Goal: Task Accomplishment & Management: Complete application form

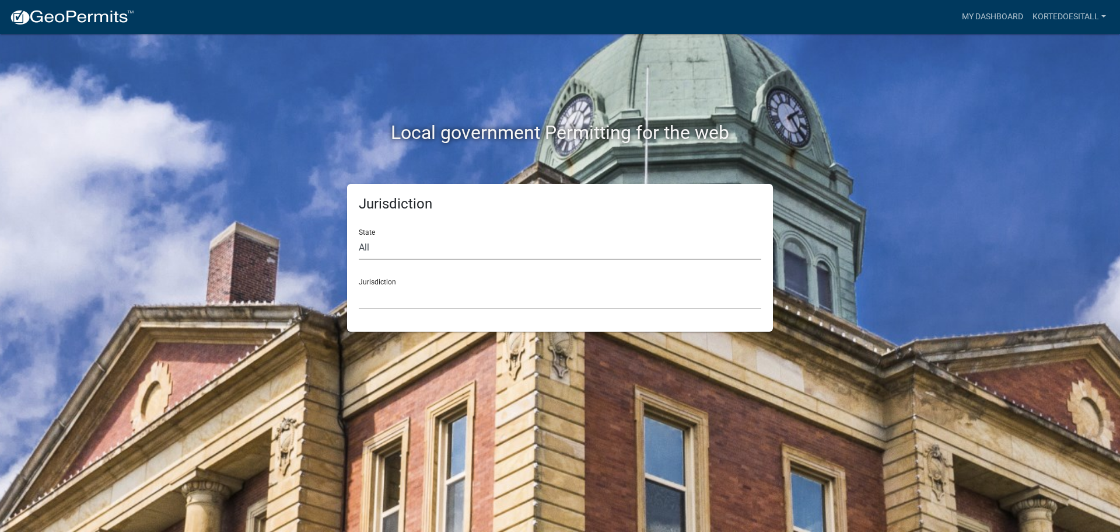
click at [382, 252] on select "All Colorado Georgia Indiana Iowa Kansas Minnesota Ohio South Carolina Wisconsin" at bounding box center [560, 248] width 403 height 24
select select "Indiana"
click at [359, 236] on select "All Colorado Georgia Indiana Iowa Kansas Minnesota Ohio South Carolina Wisconsin" at bounding box center [560, 248] width 403 height 24
click at [387, 310] on div "Jurisdiction State All Colorado Georgia Indiana Iowa Kansas Minnesota Ohio Sout…" at bounding box center [560, 258] width 426 height 148
click at [387, 305] on select "City of Charlestown, Indiana City of Jeffersonville, Indiana City of Logansport…" at bounding box center [560, 297] width 403 height 24
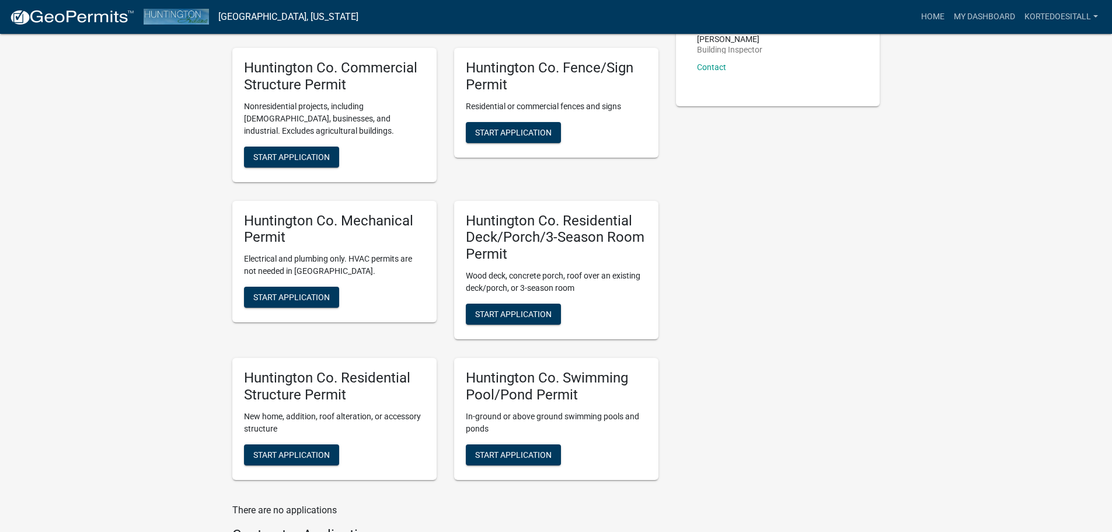
scroll to position [292, 0]
click at [291, 294] on span "Start Application" at bounding box center [291, 296] width 76 height 9
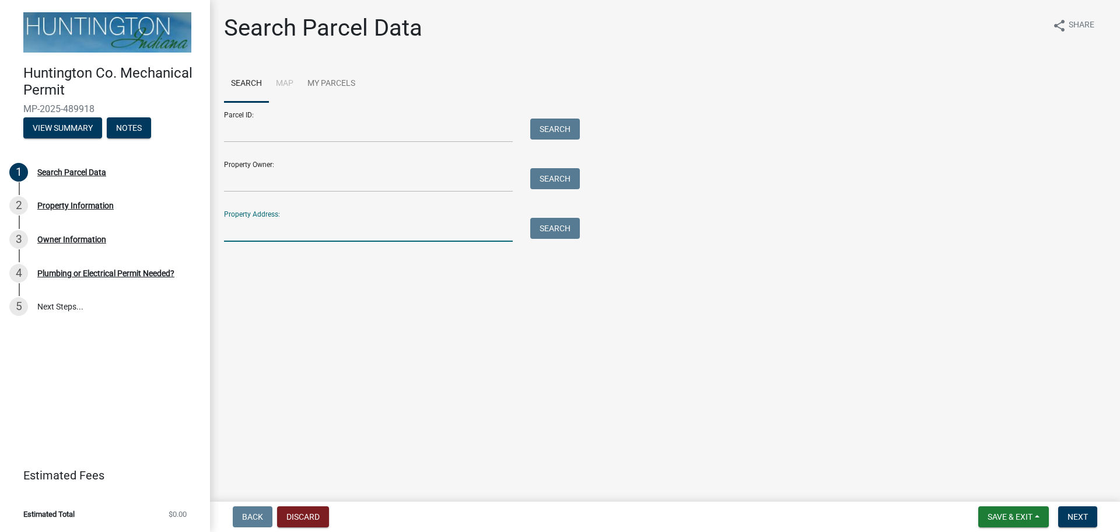
paste input "4468 West 800 North"
type input "4468 West 800 North"
click at [547, 228] on button "Search" at bounding box center [555, 228] width 50 height 21
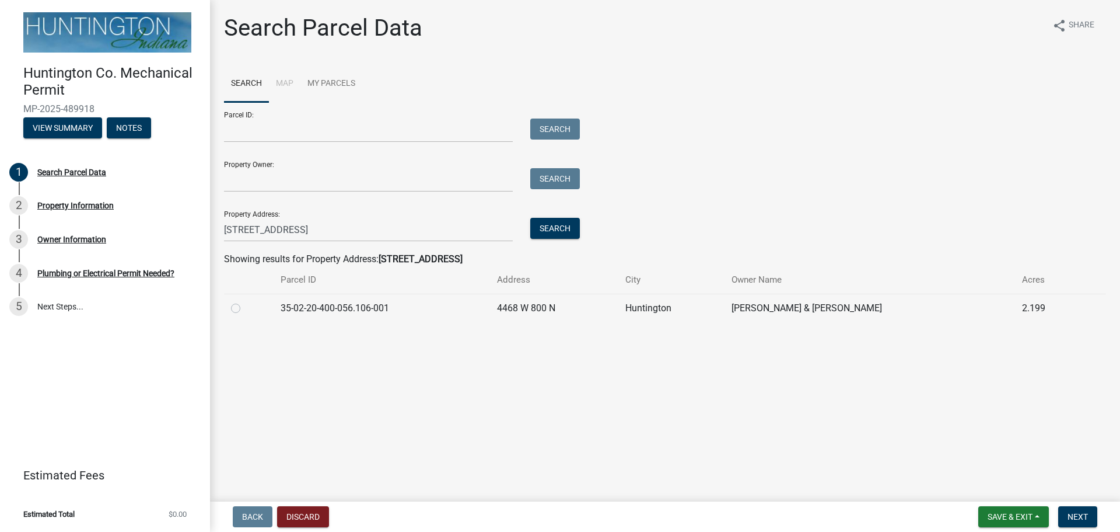
click at [245, 301] on label at bounding box center [245, 301] width 0 height 0
click at [245, 308] on input "radio" at bounding box center [249, 305] width 8 height 8
radio input "true"
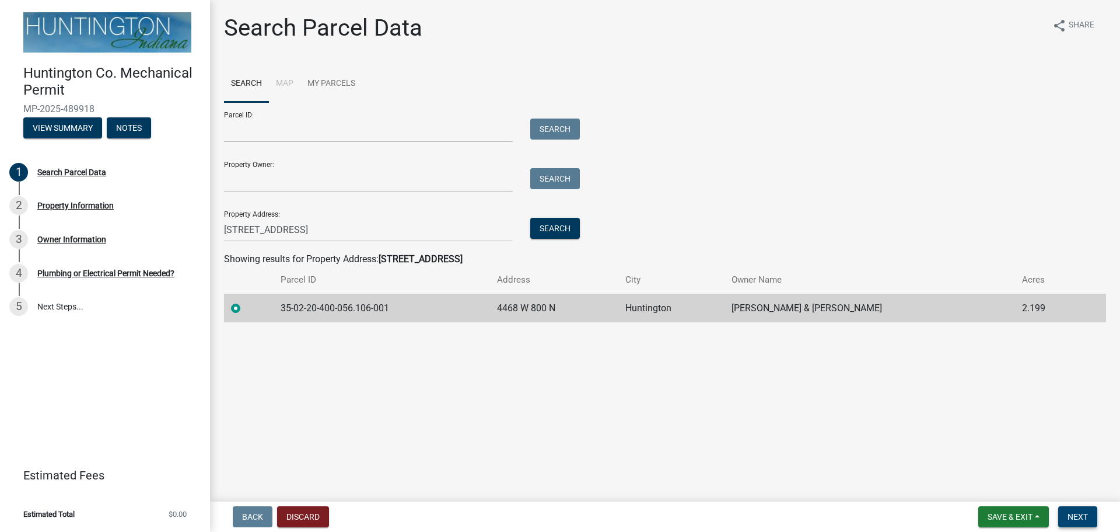
click at [1074, 512] on span "Next" at bounding box center [1078, 516] width 20 height 9
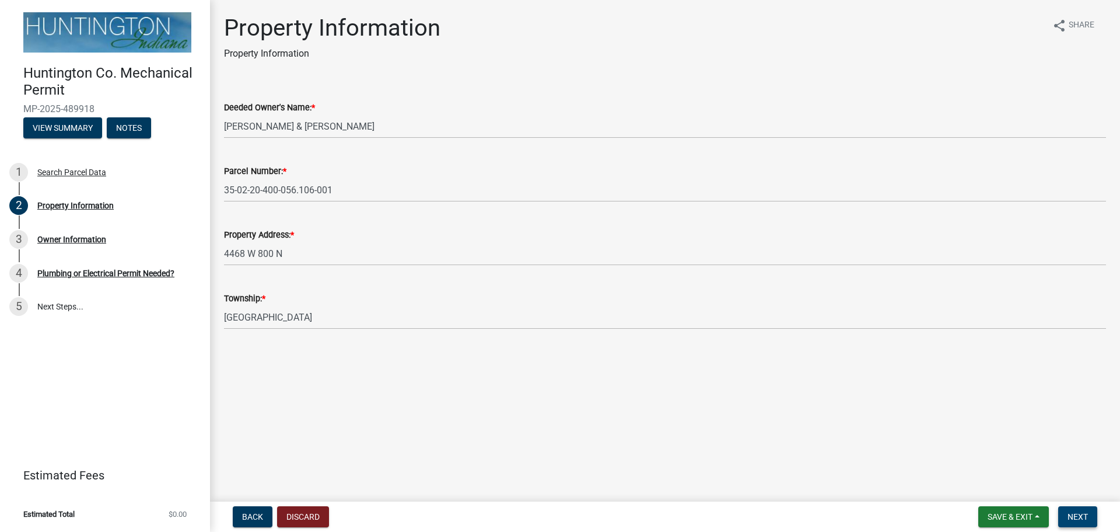
click at [1075, 521] on span "Next" at bounding box center [1078, 516] width 20 height 9
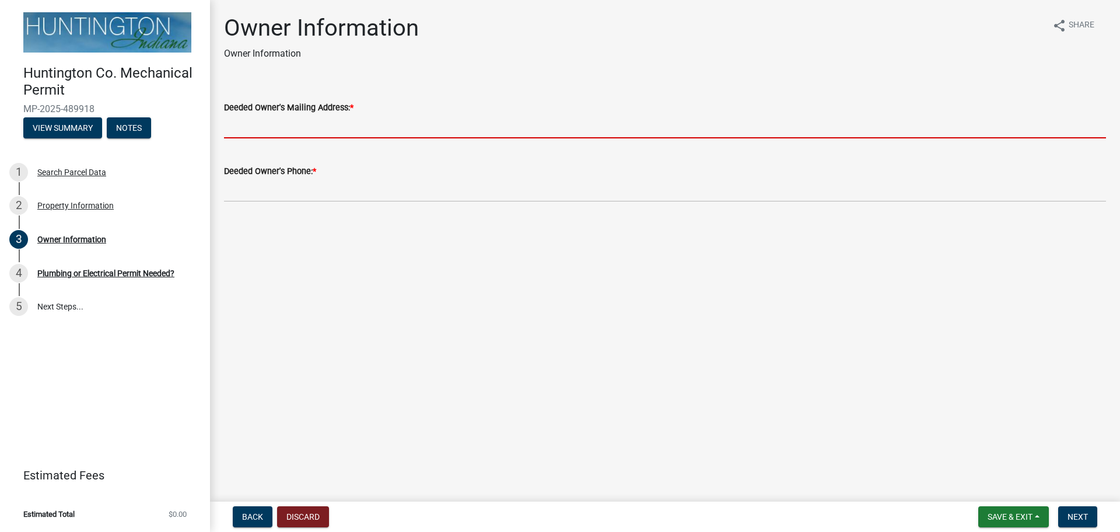
click at [397, 133] on input "Deeded Owner's Mailing Address: *" at bounding box center [665, 126] width 882 height 24
paste input "4468 West 800 North"
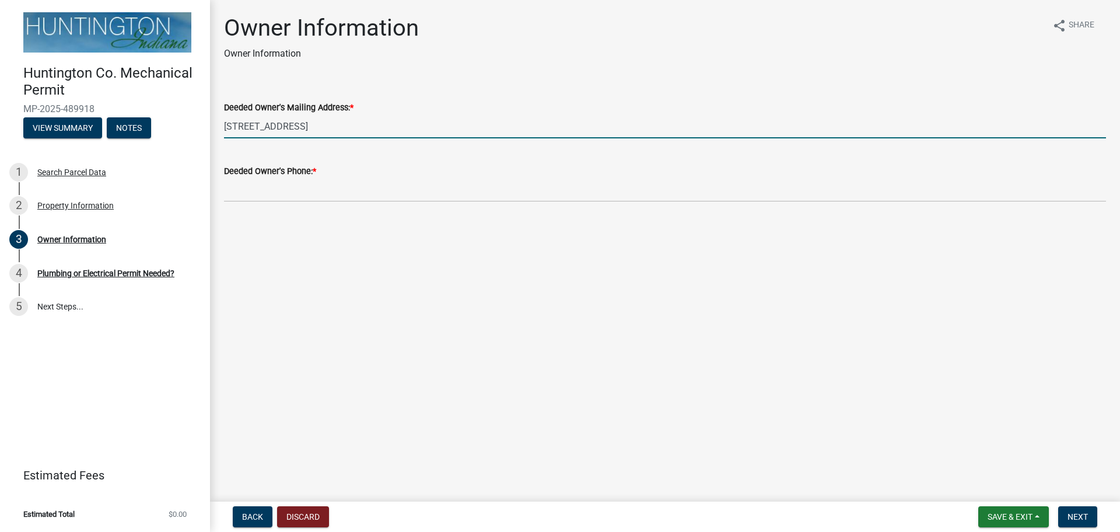
type input "4468 West 800 North"
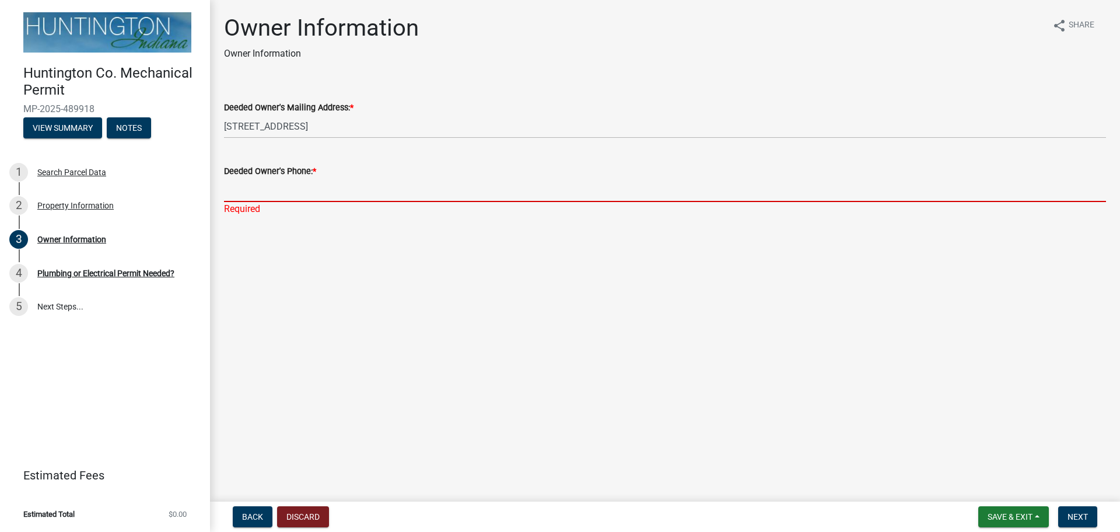
paste input "(260) 344-1741"
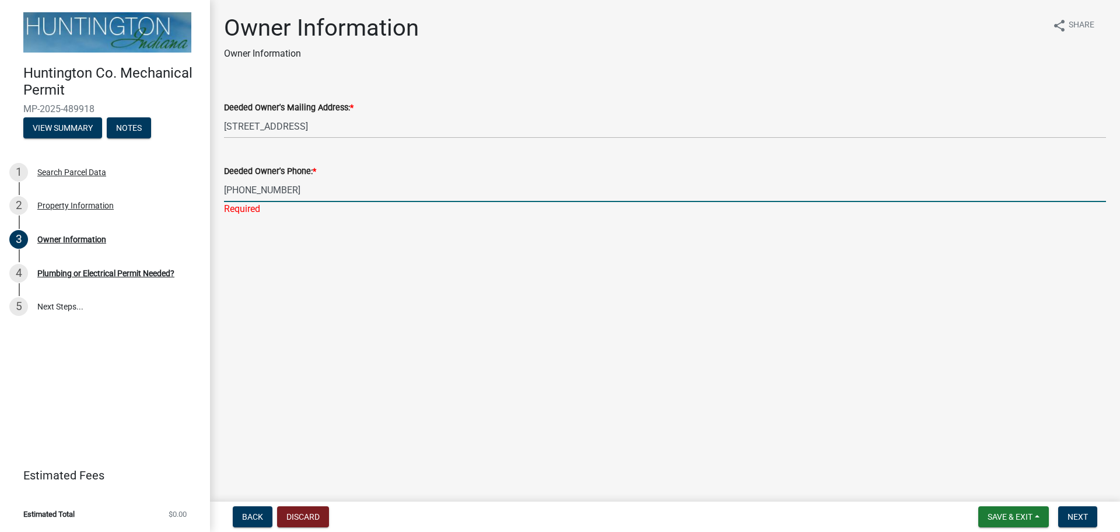
type input "(260) 344-1741"
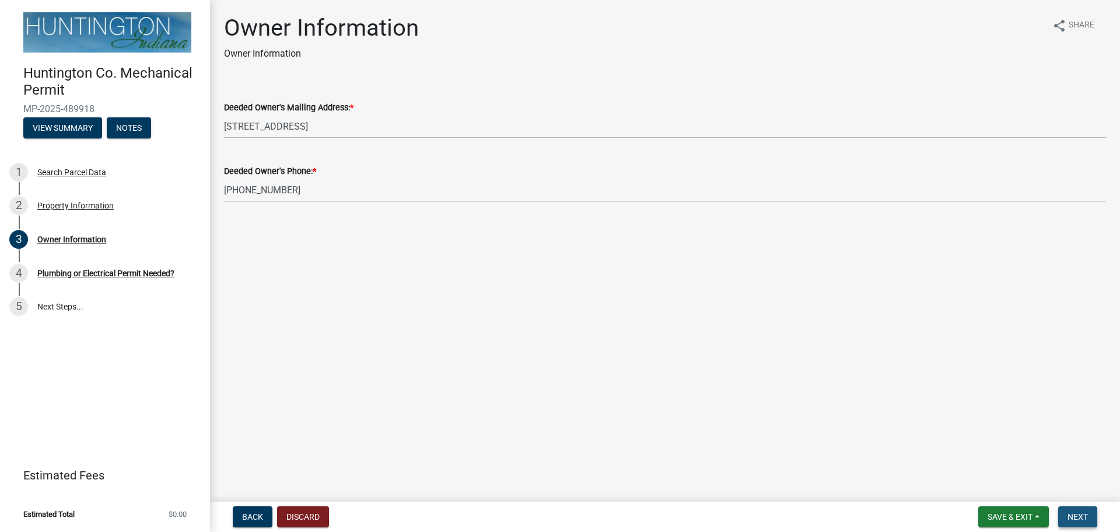
click at [1069, 514] on span "Next" at bounding box center [1078, 516] width 20 height 9
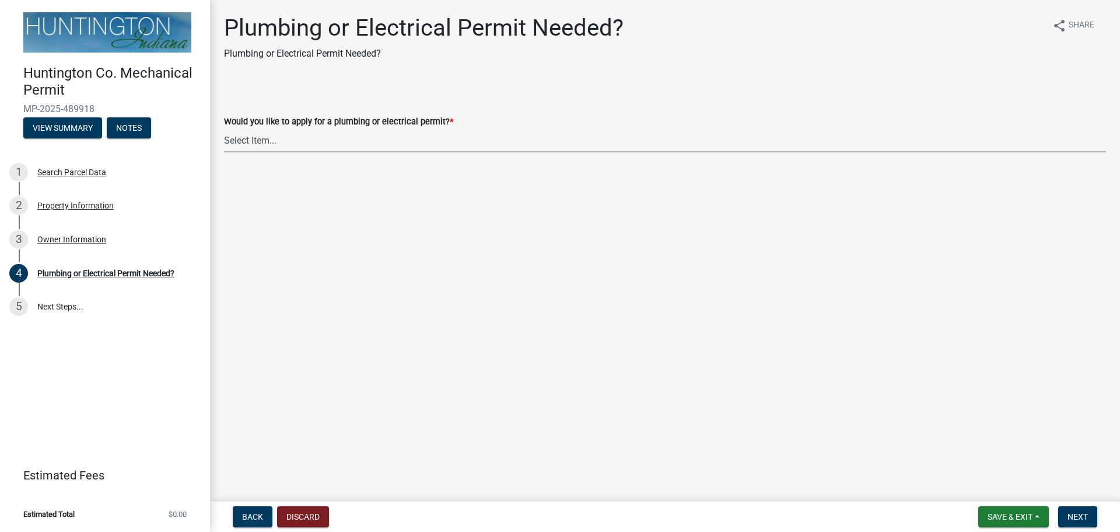
click at [365, 142] on select "Select Item... plumbing electrical" at bounding box center [665, 140] width 882 height 24
click at [224, 128] on select "Select Item... plumbing electrical" at bounding box center [665, 140] width 882 height 24
select select "82bdcc69-8734-43af-a4fa-e76f8d275e41"
click at [1078, 515] on span "Next" at bounding box center [1078, 516] width 20 height 9
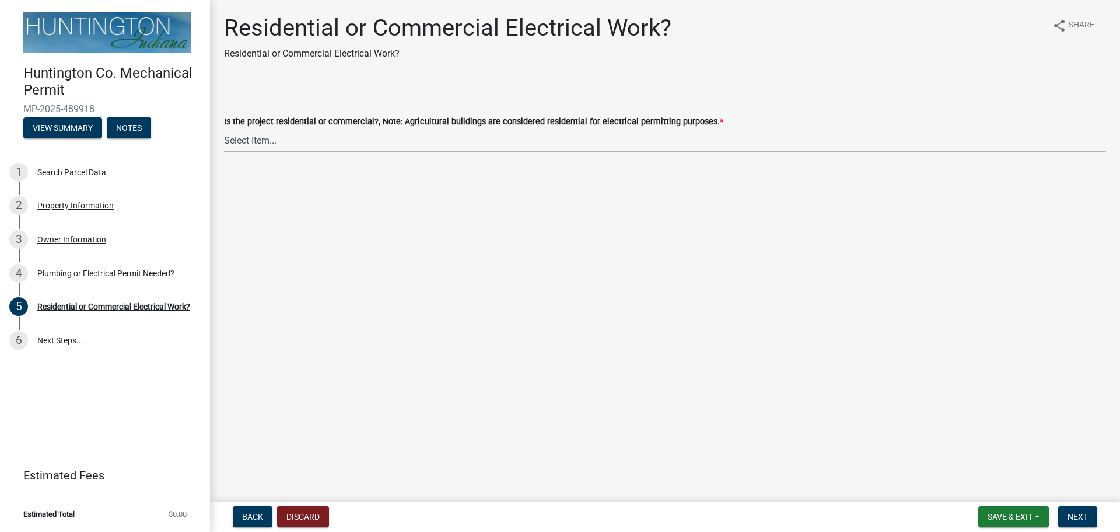
click at [373, 147] on select "Select Item... Residential Commercial" at bounding box center [665, 140] width 882 height 24
click at [224, 128] on select "Select Item... Residential Commercial" at bounding box center [665, 140] width 882 height 24
select select "3db72f89-ebf7-44a2-a43c-36ed77a05272"
click at [1085, 523] on button "Next" at bounding box center [1078, 516] width 39 height 21
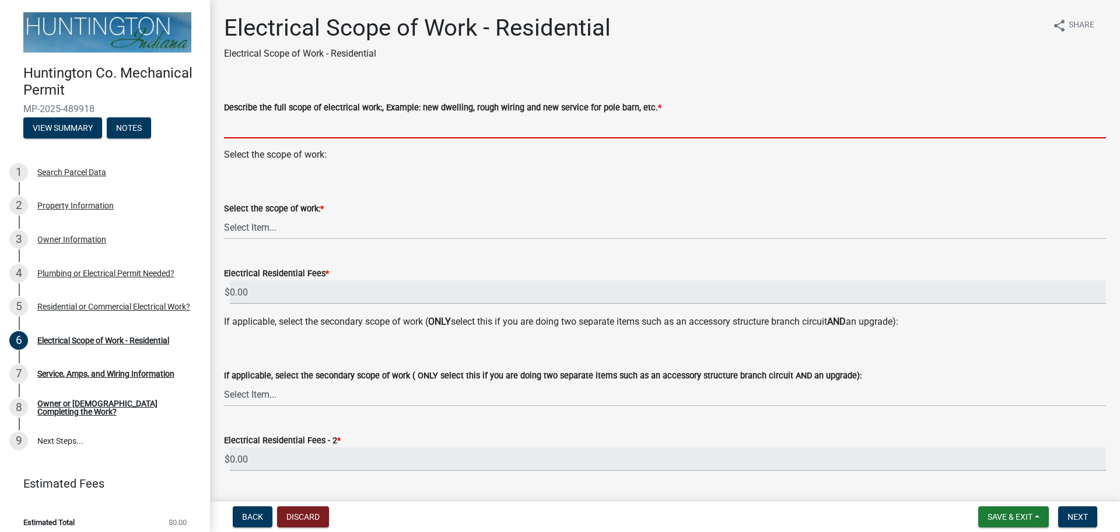
click at [429, 132] on input "Describe the full scope of electrical work:, Example: new dwelling, rough wirin…" at bounding box center [665, 126] width 882 height 24
paste input "Electric meter is starting to pull from the house due to shifting over the year…"
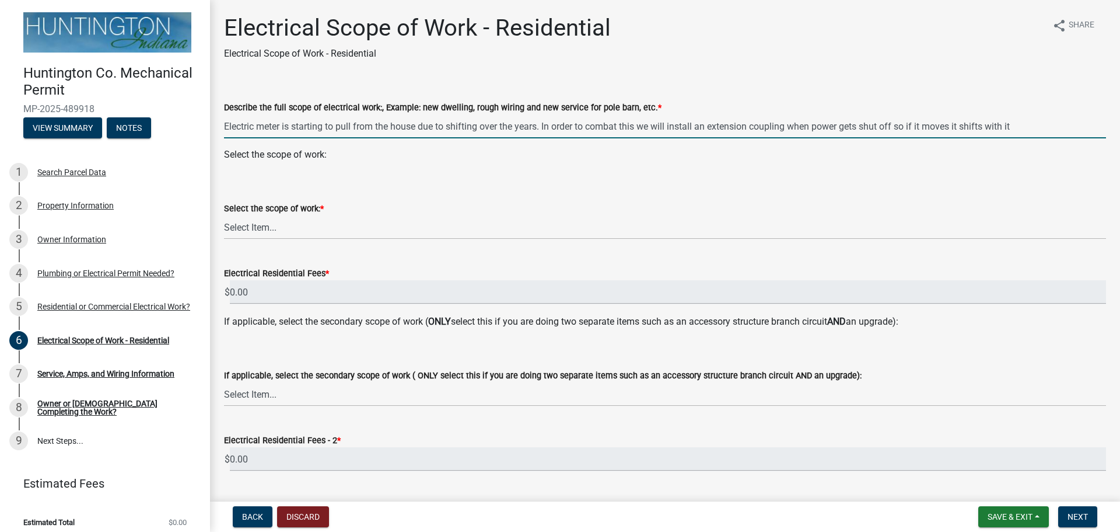
drag, startPoint x: 652, startPoint y: 127, endPoint x: 644, endPoint y: 127, distance: 8.2
click at [644, 127] on input "Electric meter is starting to pull from the house due to shifting over the year…" at bounding box center [665, 126] width 882 height 24
type input "Electric meter is starting to pull from the house due to shifting over the year…"
click at [420, 228] on select "Select Item... New Service (new meter base installation) Upgrade (includes relo…" at bounding box center [665, 227] width 882 height 24
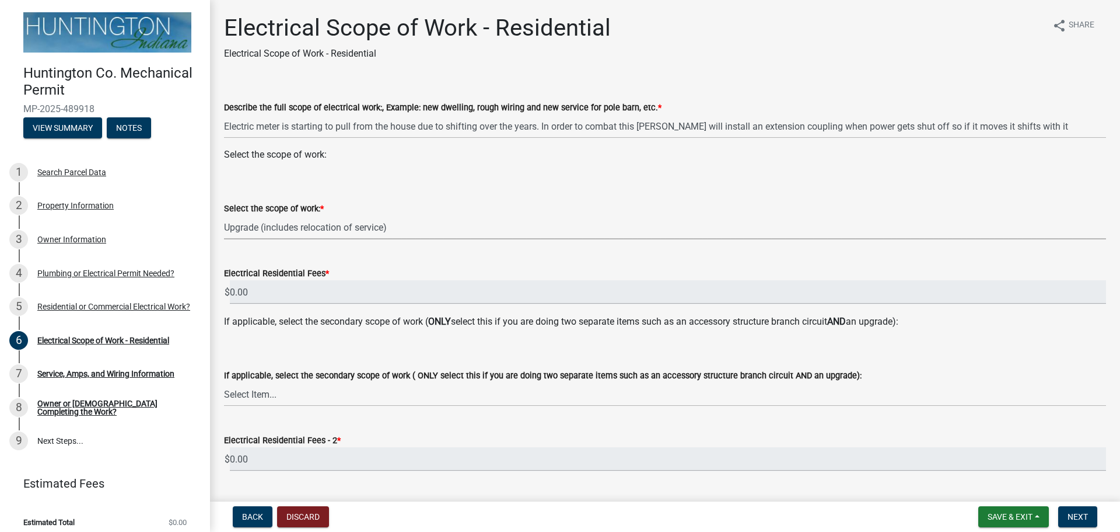
click at [224, 215] on select "Select Item... New Service (new meter base installation) Upgrade (includes relo…" at bounding box center [665, 227] width 882 height 24
select select "108a24b7-cc86-458b-9d07-b72a6c5c0cf8"
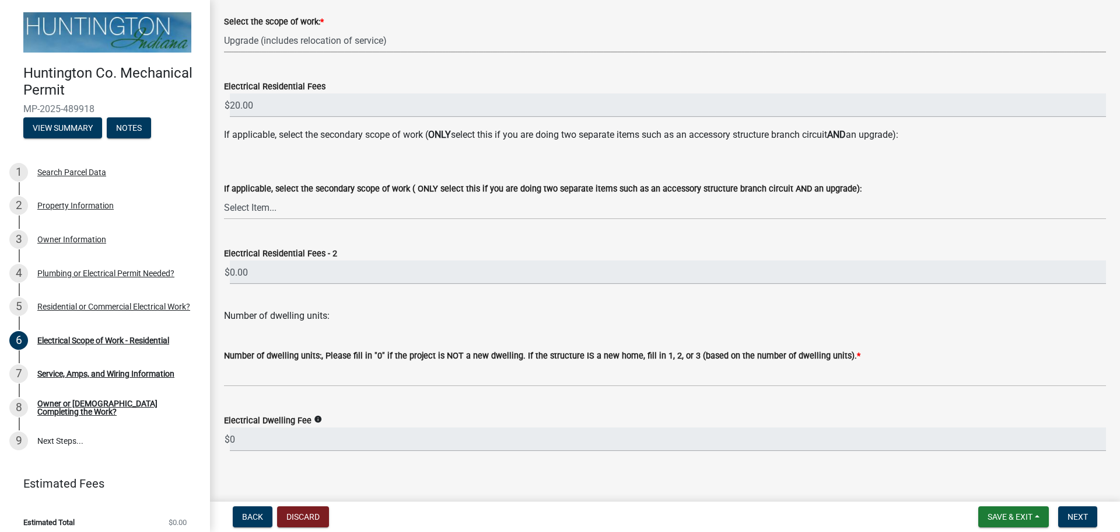
scroll to position [197, 0]
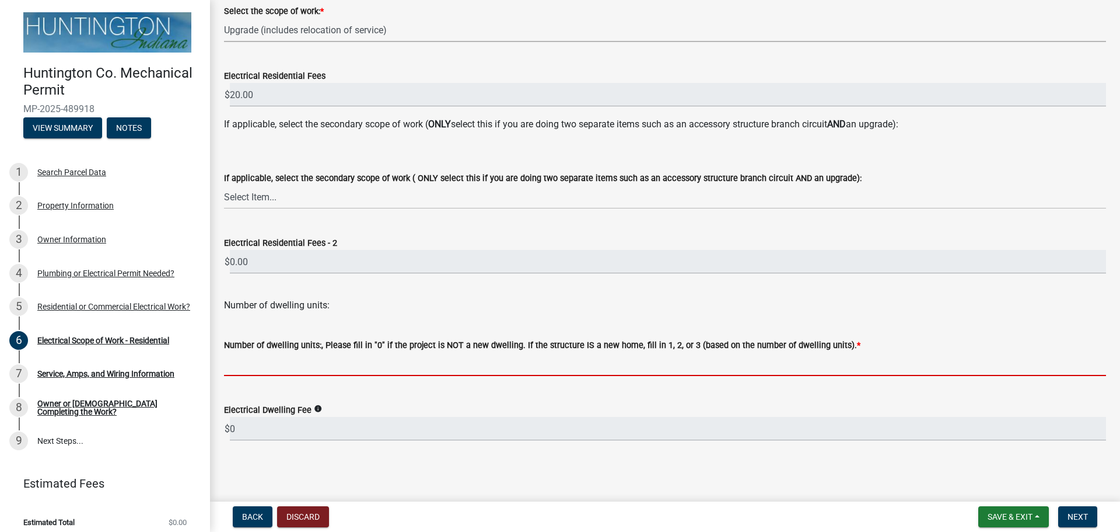
click at [406, 372] on input "text" at bounding box center [665, 364] width 882 height 24
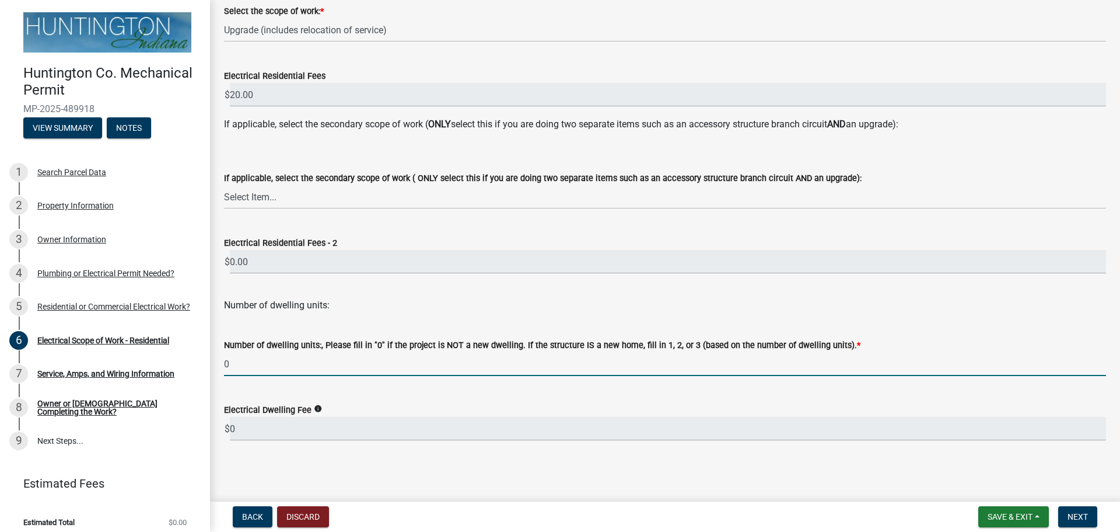
type input "0"
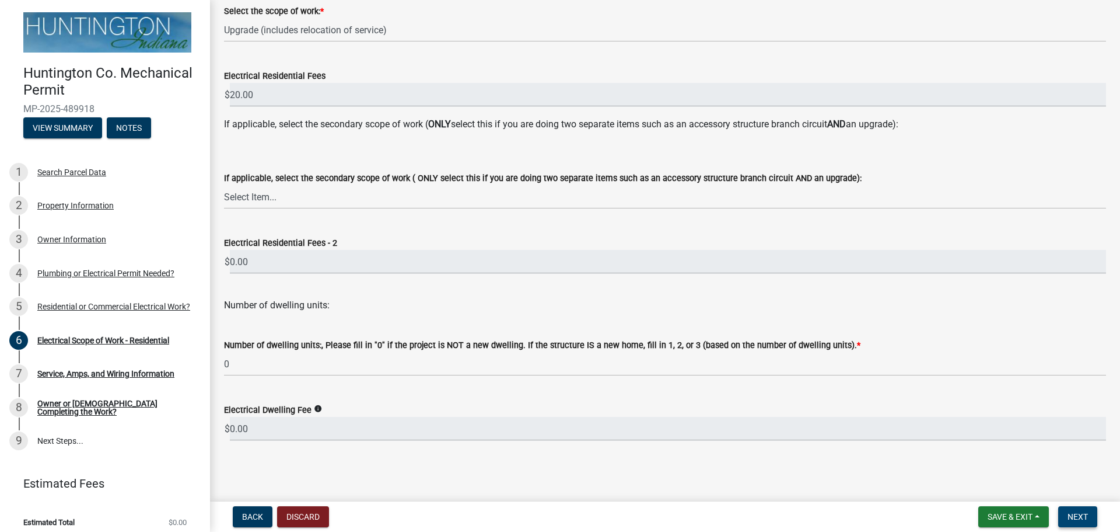
click at [1085, 513] on span "Next" at bounding box center [1078, 516] width 20 height 9
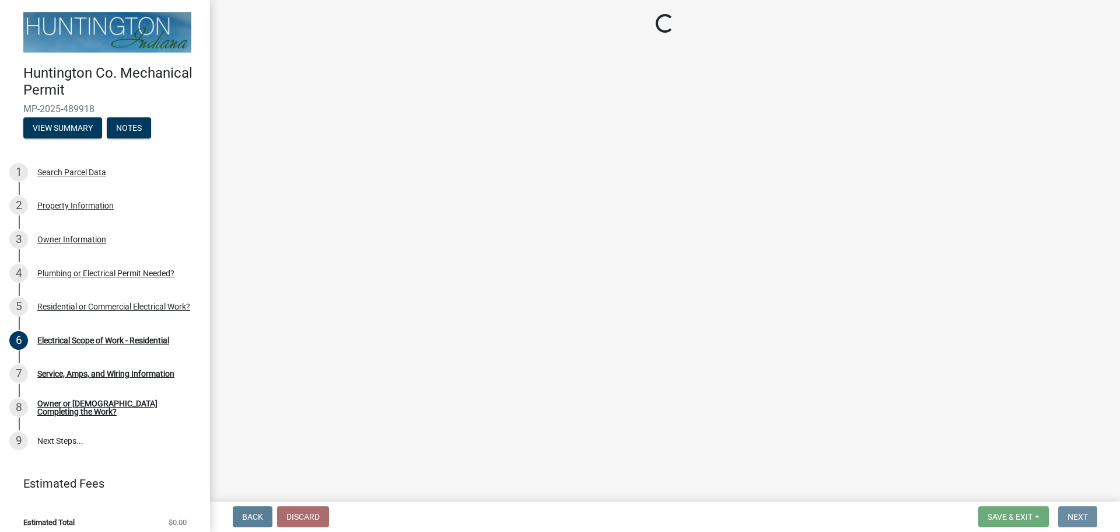
scroll to position [0, 0]
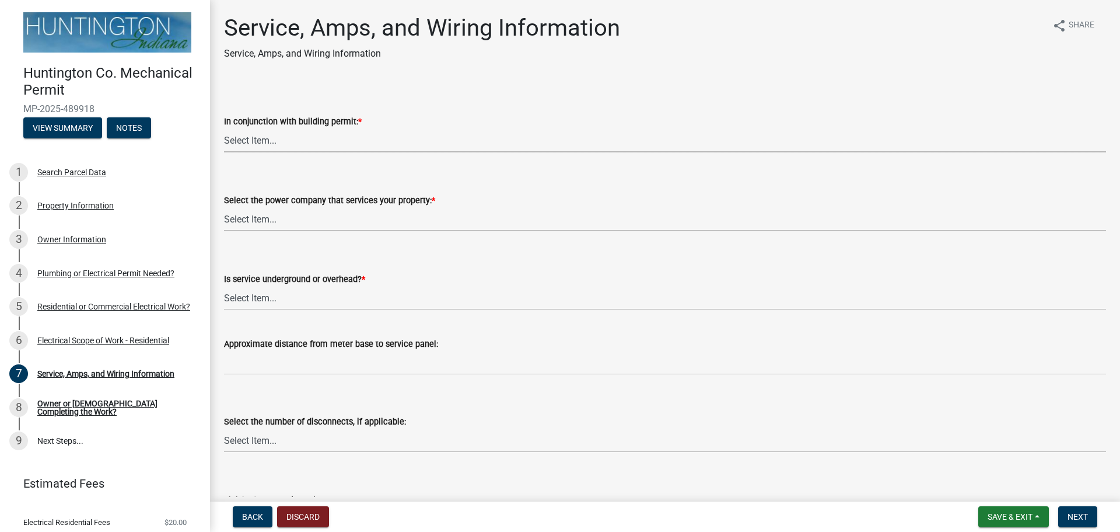
click at [308, 140] on select "Select Item... Yes No" at bounding box center [665, 140] width 882 height 24
click at [224, 128] on select "Select Item... Yes No" at bounding box center [665, 140] width 882 height 24
select select "b5401265-710a-437d-bfc0-f060779c66cc"
click at [344, 224] on select "Select Item... Duke Energy Northeastern REMC Wabash County REMC Warren Utilitie…" at bounding box center [665, 219] width 882 height 24
click at [224, 207] on select "Select Item... Duke Energy Northeastern REMC Wabash County REMC Warren Utilitie…" at bounding box center [665, 219] width 882 height 24
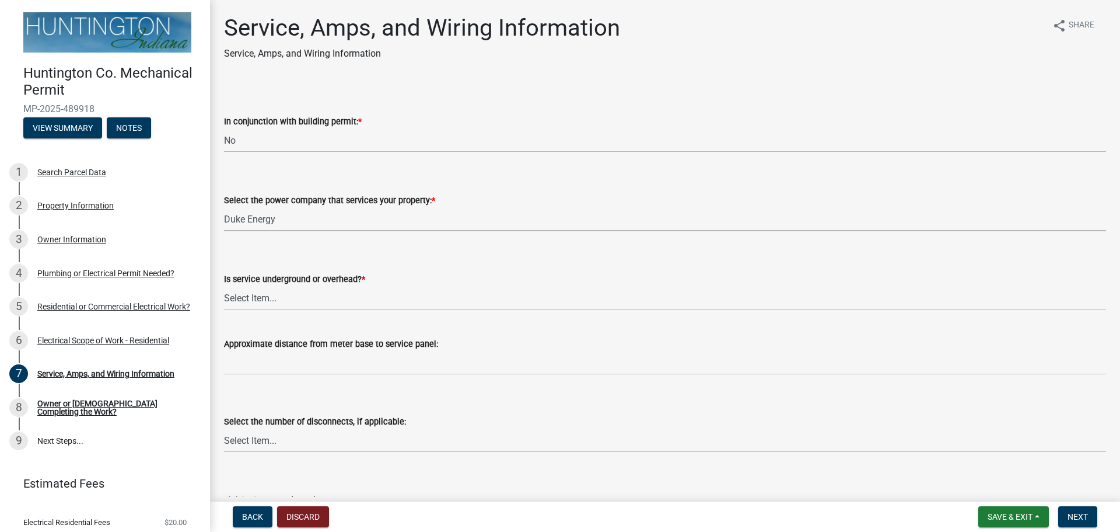
select select "86d62ac7-5622-45a6-b031-aaeffb271793"
click at [372, 300] on select "Select Item... Underground Overhead" at bounding box center [665, 298] width 882 height 24
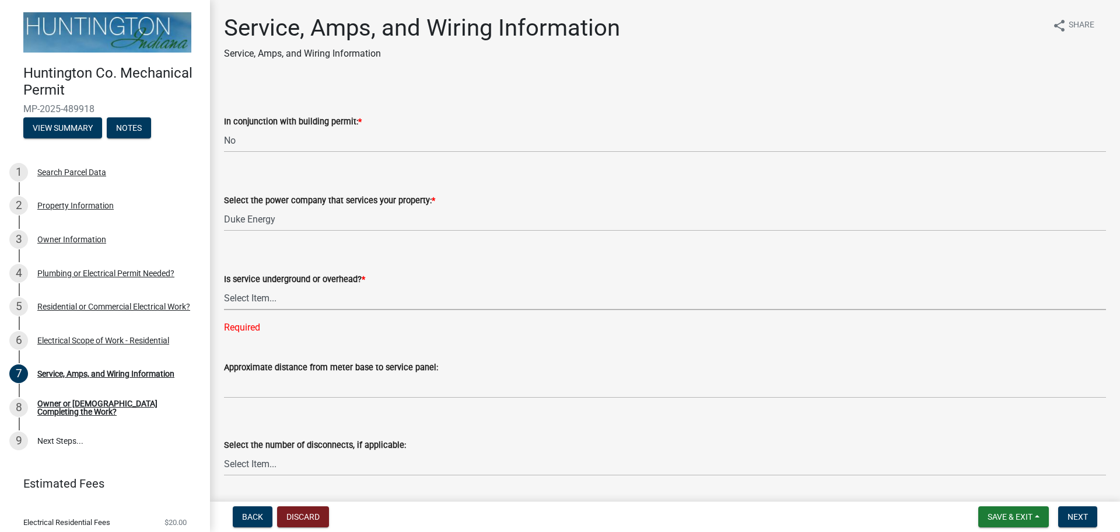
click at [364, 291] on select "Select Item... Underground Overhead" at bounding box center [665, 298] width 882 height 24
click at [224, 286] on select "Select Item... Underground Overhead" at bounding box center [665, 298] width 882 height 24
select select "ae88532c-6f26-494f-9fbf-7b0ffd7225c9"
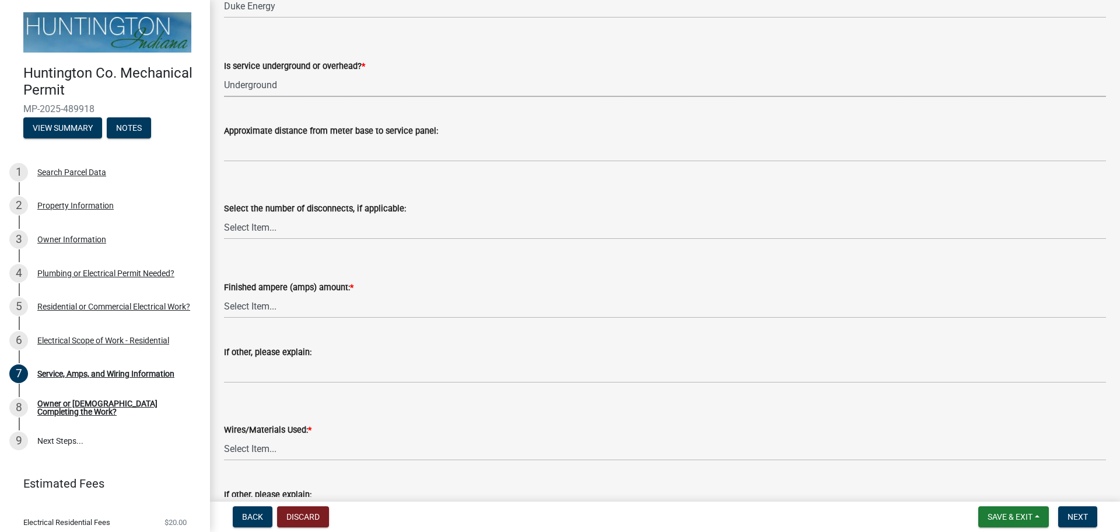
scroll to position [233, 0]
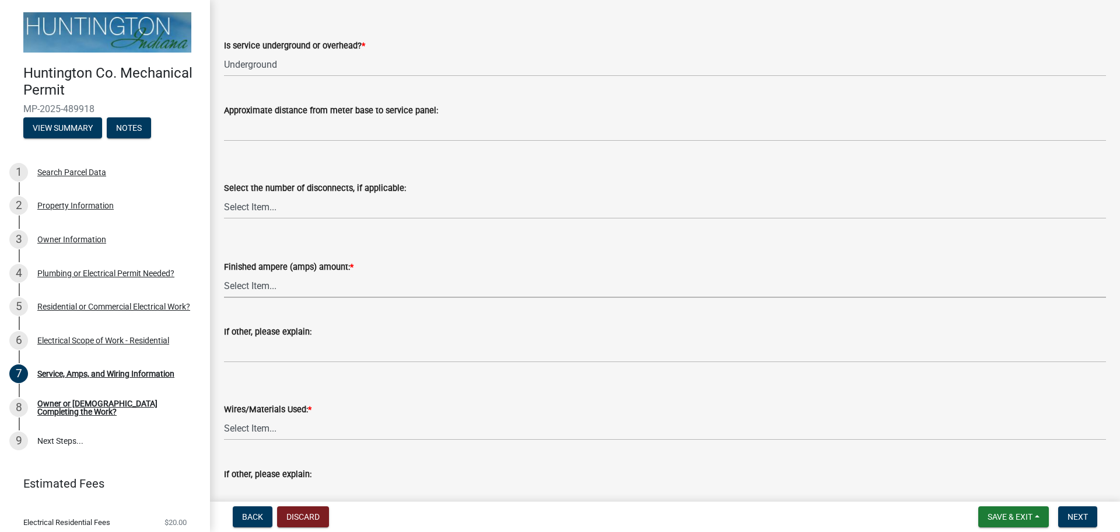
click at [357, 288] on select "Select Item... 100 amp 200 amp 400 amp other" at bounding box center [665, 286] width 882 height 24
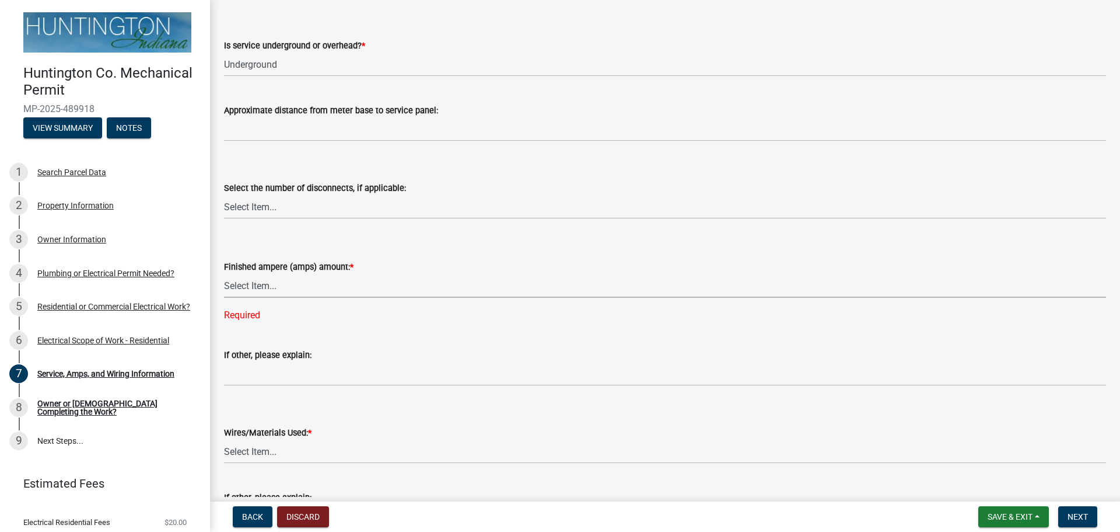
click at [415, 282] on select "Select Item... 100 amp 200 amp 400 amp other" at bounding box center [665, 286] width 882 height 24
click at [224, 274] on select "Select Item... 100 amp 200 amp 400 amp other" at bounding box center [665, 286] width 882 height 24
select select "a444adeb-efd2-4352-a035-3875d9defab1"
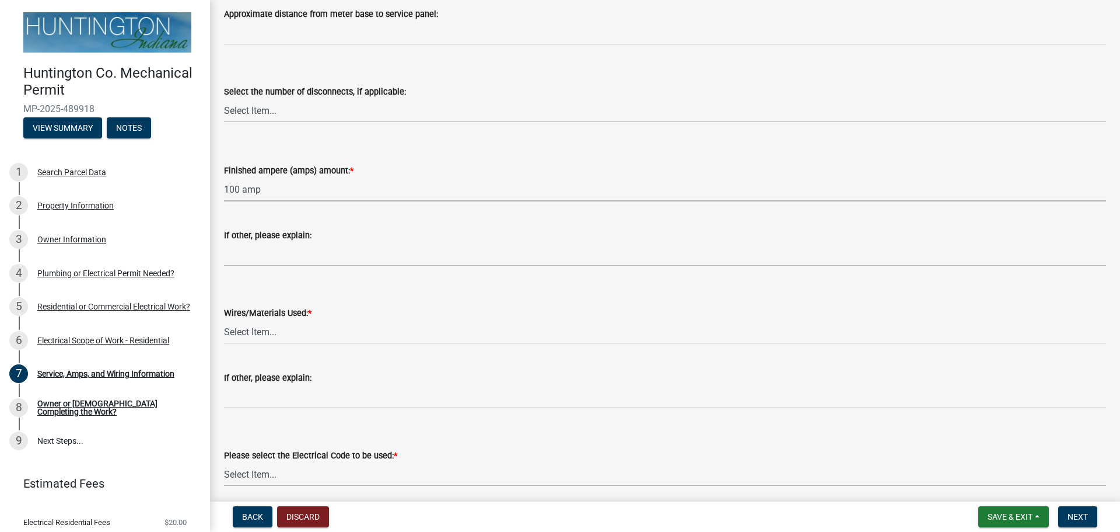
scroll to position [350, 0]
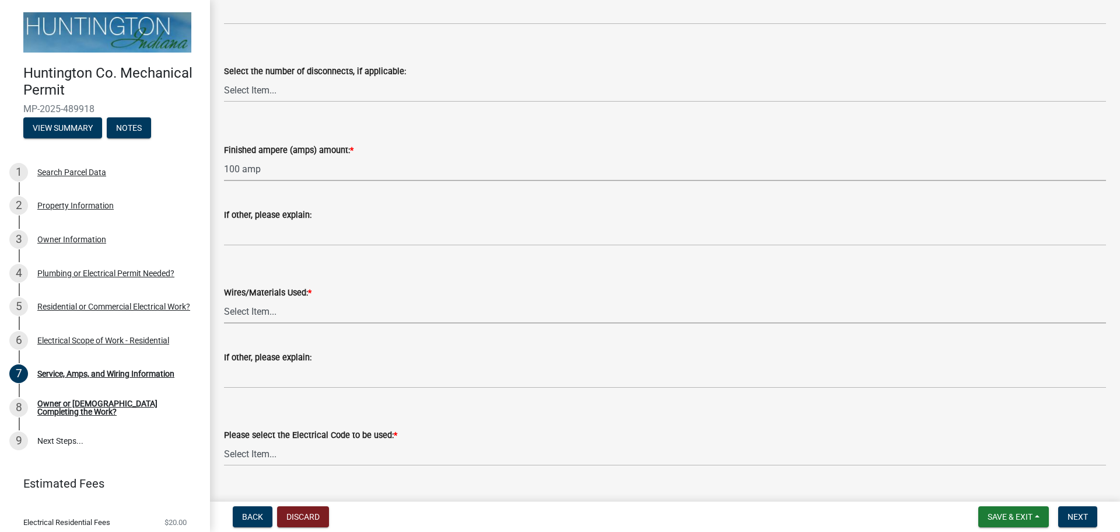
click at [348, 310] on select "Select Item... 2 AWG Aluminum 4 AWG Copper 2-4/0 or 1-1/0 Aluminum 2/0 Copper 2…" at bounding box center [665, 311] width 882 height 24
click at [224, 299] on select "Select Item... 2 AWG Aluminum 4 AWG Copper 2-4/0 or 1-1/0 Aluminum 2/0 Copper 2…" at bounding box center [665, 311] width 882 height 24
select select "37d7c328-c5ac-41d4-9477-19119af9af58"
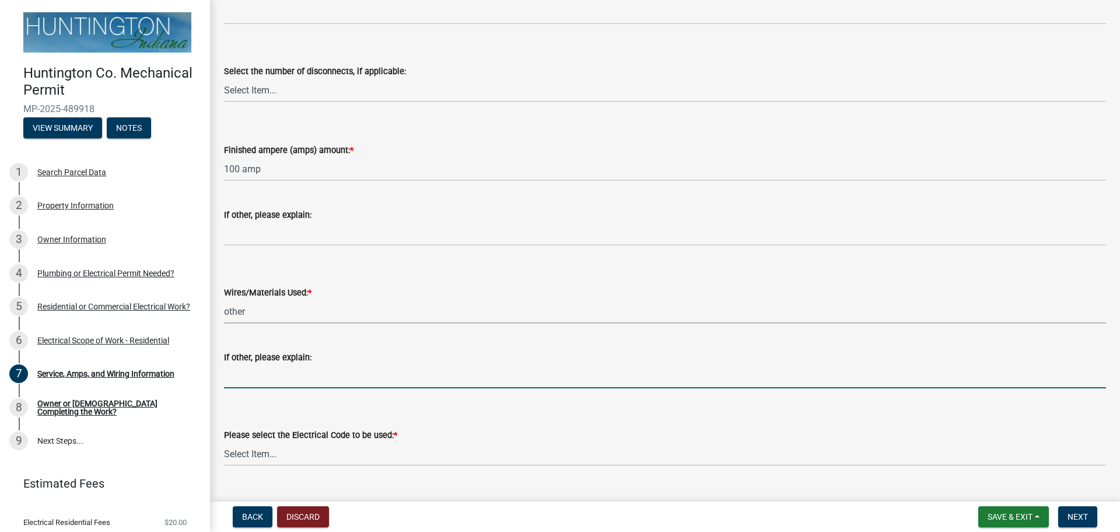
click at [421, 376] on input "If other, please explain:" at bounding box center [665, 376] width 882 height 24
paste input "Electric meter is starting to pull from the house due to shifting over the year…"
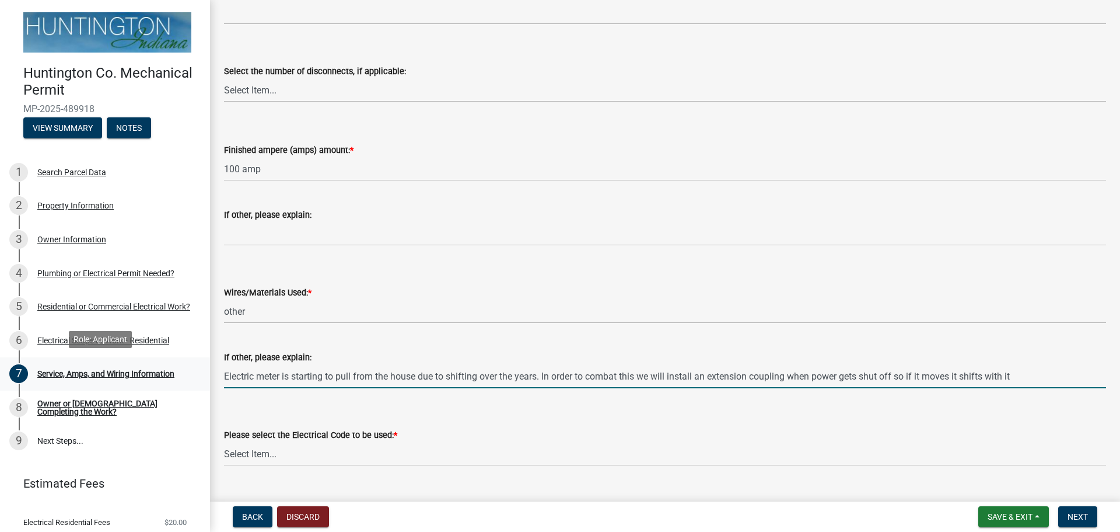
drag, startPoint x: 714, startPoint y: 375, endPoint x: 201, endPoint y: 375, distance: 513.5
click at [201, 375] on div "Huntington Co. Mechanical Permit MP-2025-489918 View Summary Notes 1 Search Par…" at bounding box center [560, 266] width 1120 height 532
drag, startPoint x: 301, startPoint y: 376, endPoint x: 593, endPoint y: 377, distance: 292.4
click at [592, 377] on input "extension coupling when power gets shut off so if it moves it shifts with it" at bounding box center [665, 376] width 882 height 24
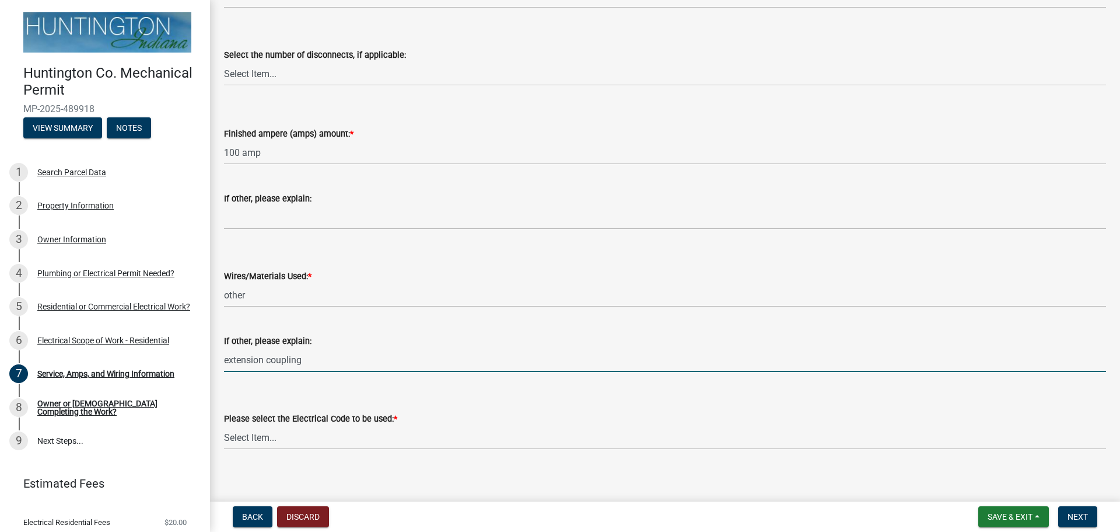
scroll to position [375, 0]
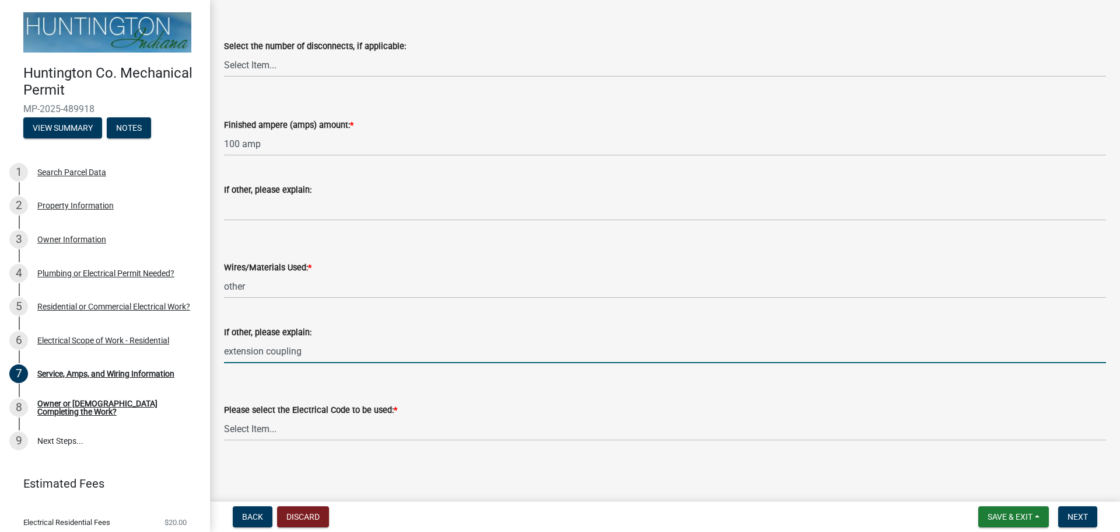
type input "extension coupling"
click at [383, 433] on select "Select Item... Indiana Electrical Code One & Two Family Dwelling Code" at bounding box center [665, 429] width 882 height 24
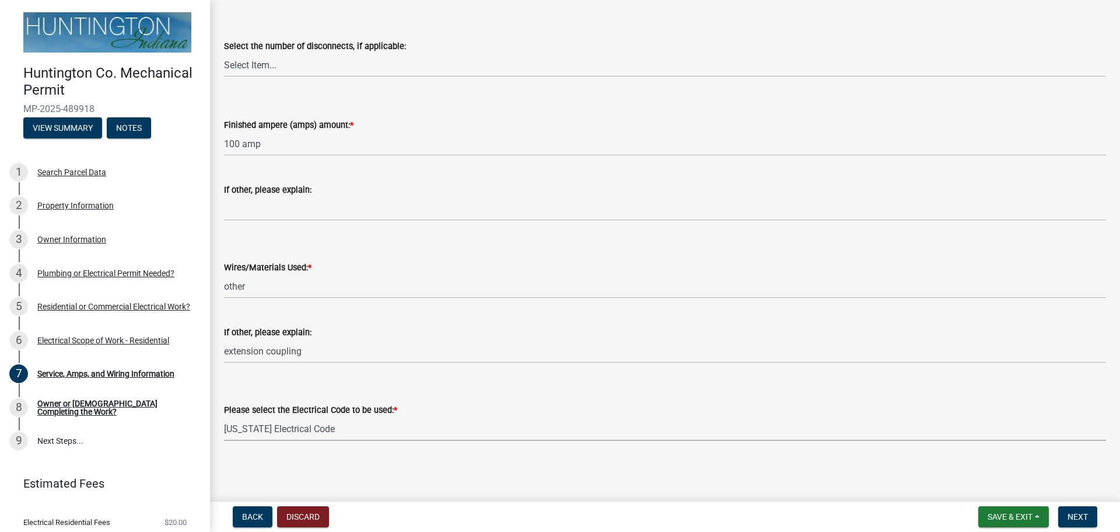
click at [224, 417] on select "Select Item... Indiana Electrical Code One & Two Family Dwelling Code" at bounding box center [665, 429] width 882 height 24
select select "5aeea631-e80a-4ba0-b39f-f5c26114ddfc"
click at [1082, 514] on span "Next" at bounding box center [1078, 516] width 20 height 9
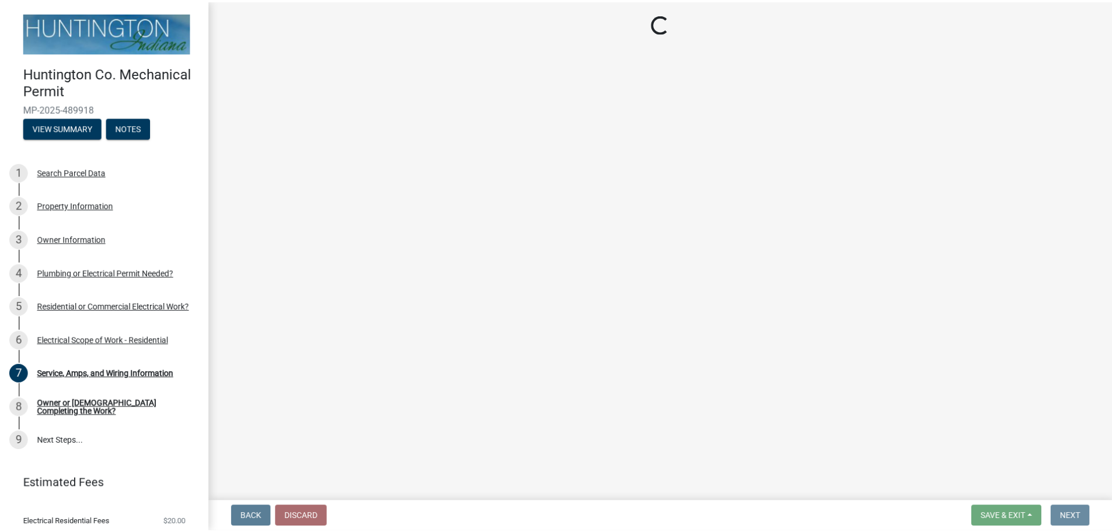
scroll to position [0, 0]
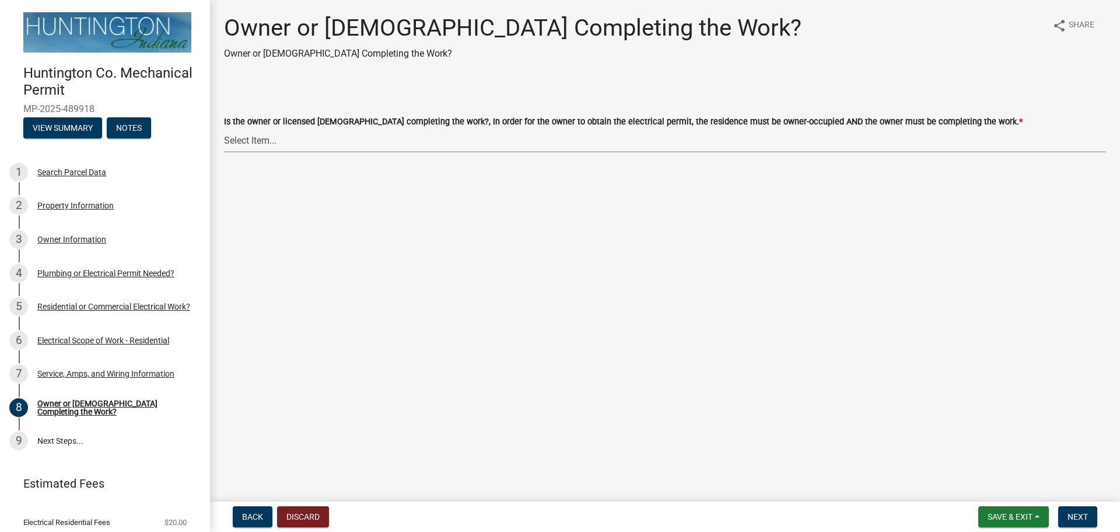
click at [392, 142] on select "Select Item... owner contractor" at bounding box center [665, 140] width 882 height 24
click at [224, 128] on select "Select Item... owner contractor" at bounding box center [665, 140] width 882 height 24
select select "408e0cf4-d53f-4268-b860-e8792218a171"
click at [1074, 516] on span "Next" at bounding box center [1078, 516] width 20 height 9
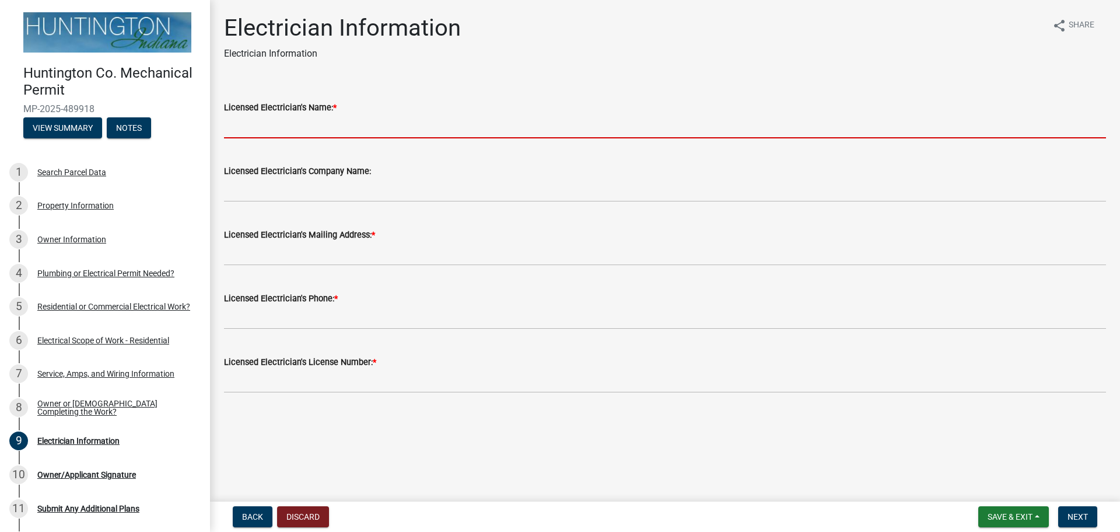
click at [336, 123] on input "Licensed Electrician's Name: *" at bounding box center [665, 126] width 882 height 24
click at [414, 96] on div "Licensed Electrician's Name: *" at bounding box center [665, 111] width 882 height 54
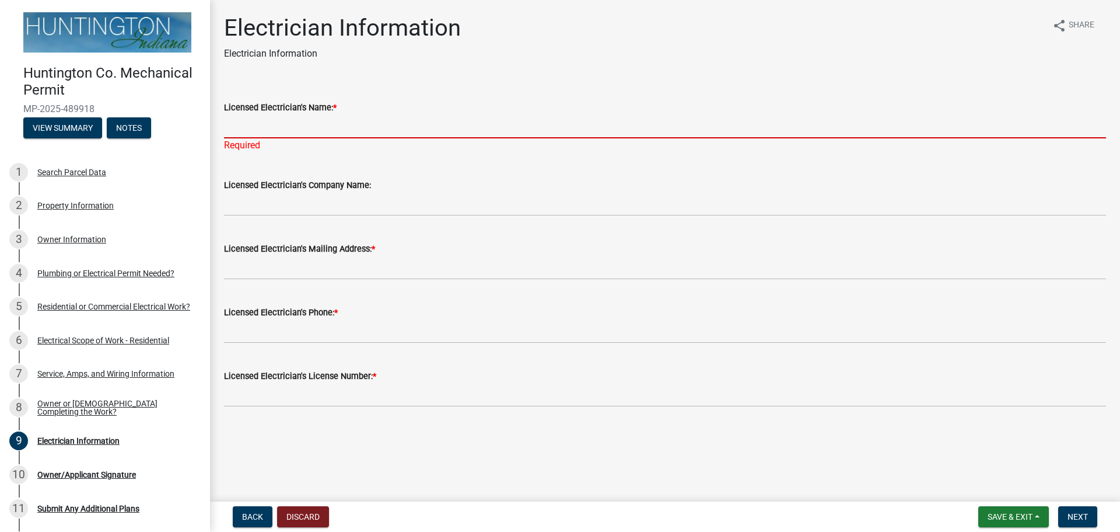
click at [347, 128] on input "Licensed Electrician's Name: *" at bounding box center [665, 126] width 882 height 24
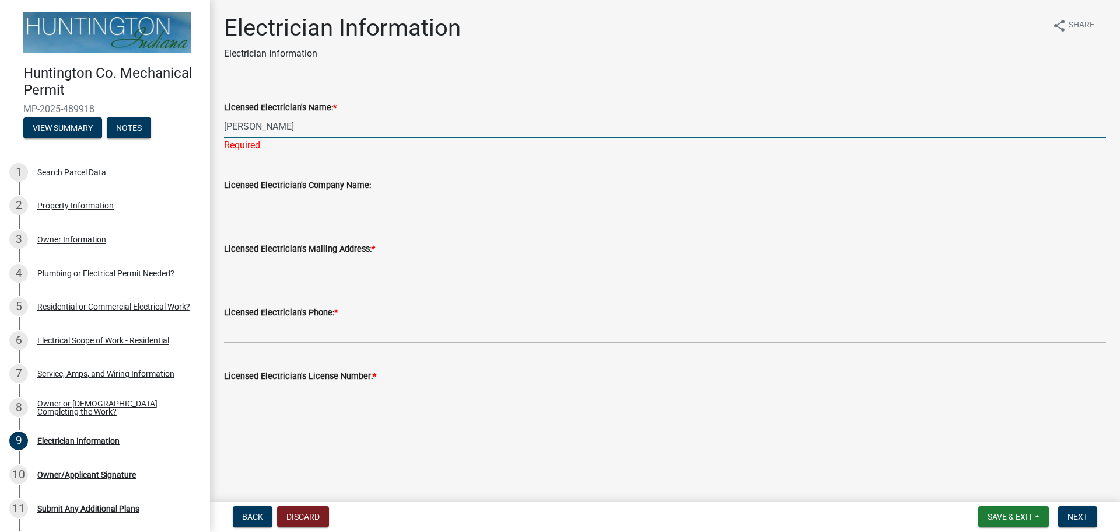
type input "Adam Slater"
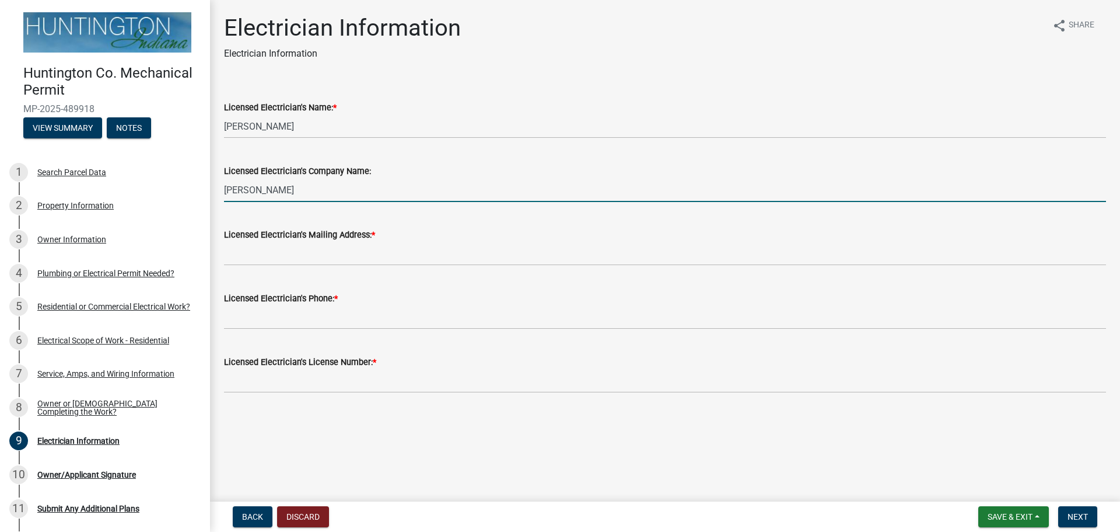
type input "Korte Does It All"
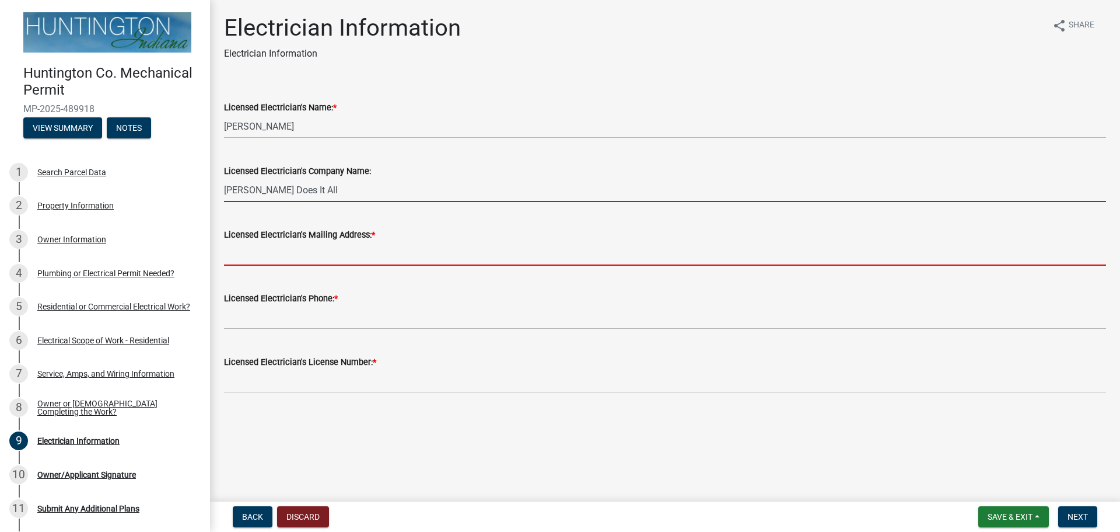
type input "10920 Stellhorn Road"
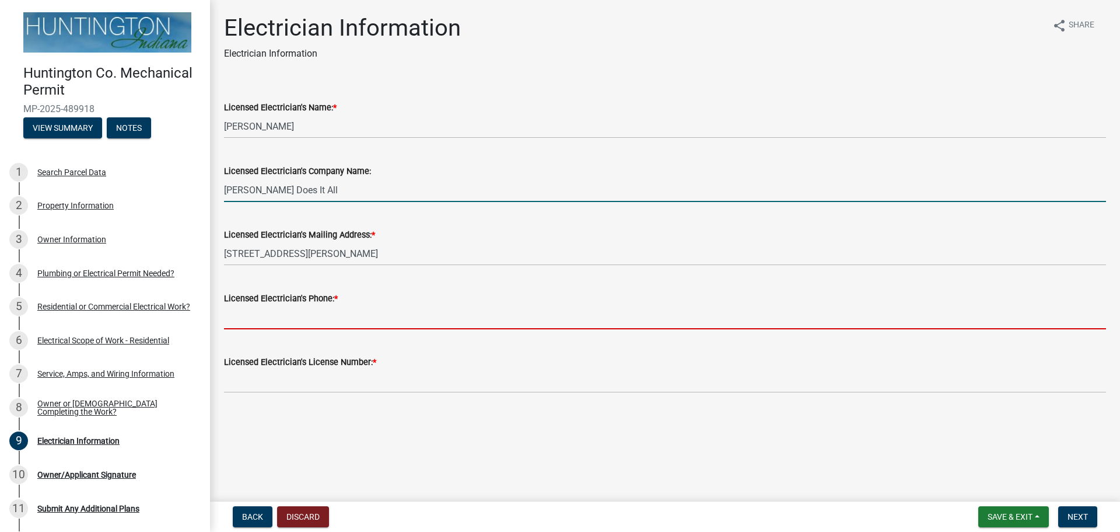
type input "2604029598"
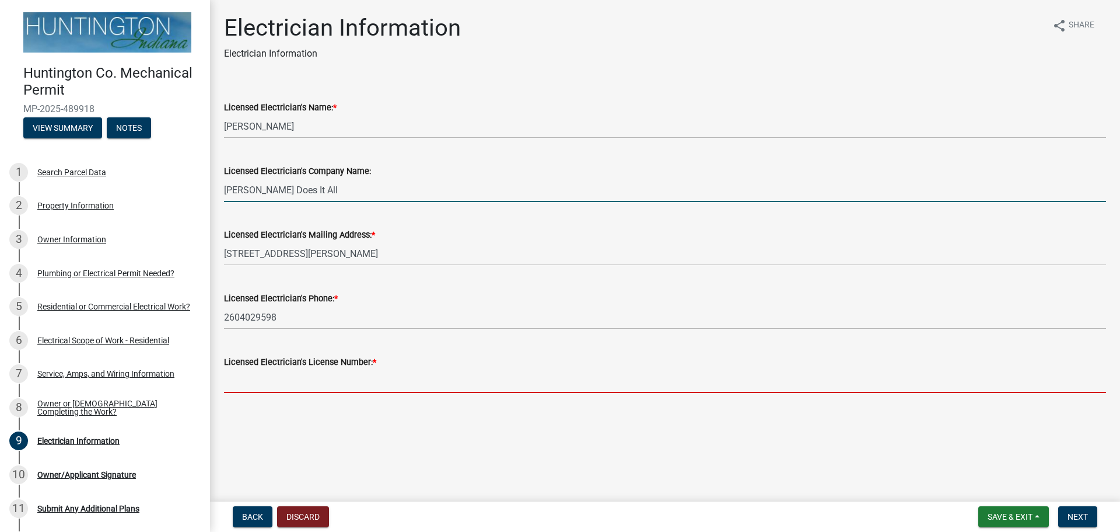
click at [426, 387] on input "Licensed Electrician's License Number: *" at bounding box center [665, 381] width 882 height 24
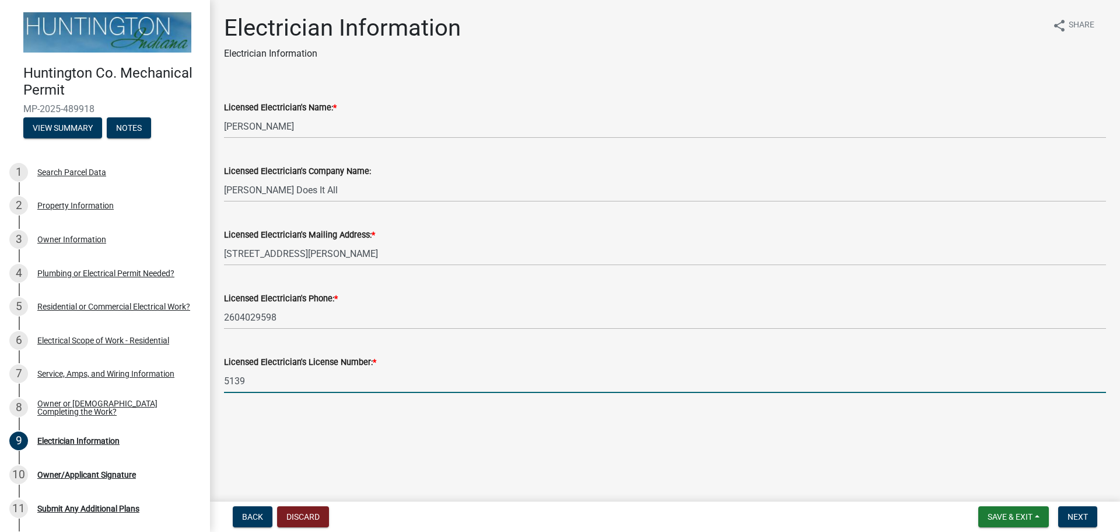
type input "5139"
click at [461, 434] on main "Electrician Information Electrician Information share Share Licensed Electricia…" at bounding box center [665, 248] width 910 height 497
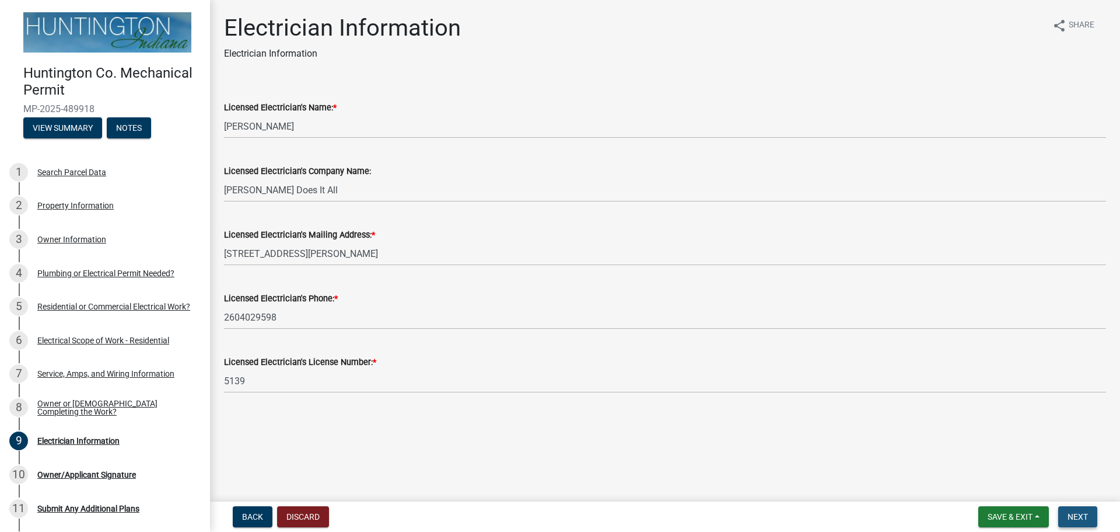
click at [1063, 510] on button "Next" at bounding box center [1078, 516] width 39 height 21
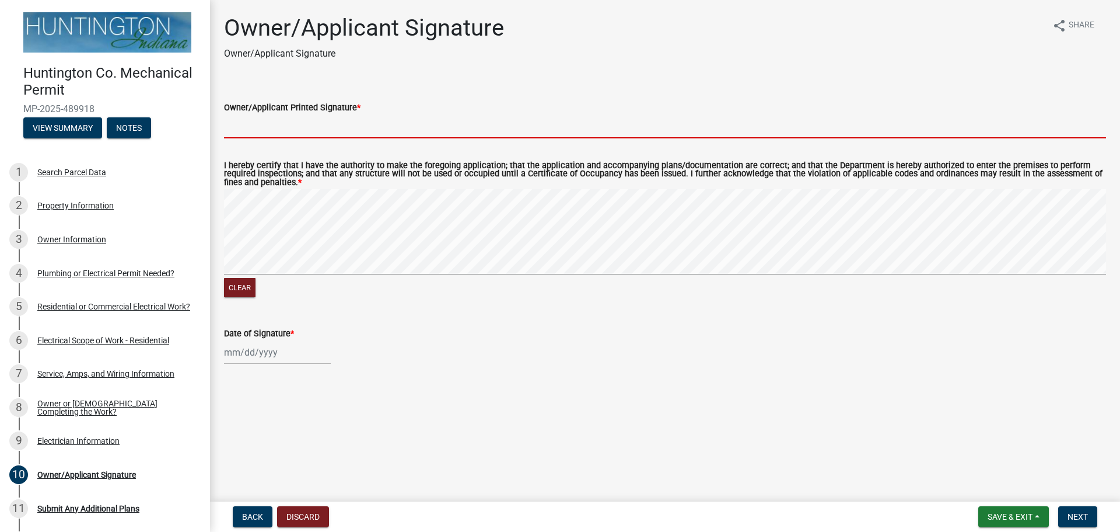
click at [315, 128] on input "Owner/Applicant Printed Signature *" at bounding box center [665, 126] width 882 height 24
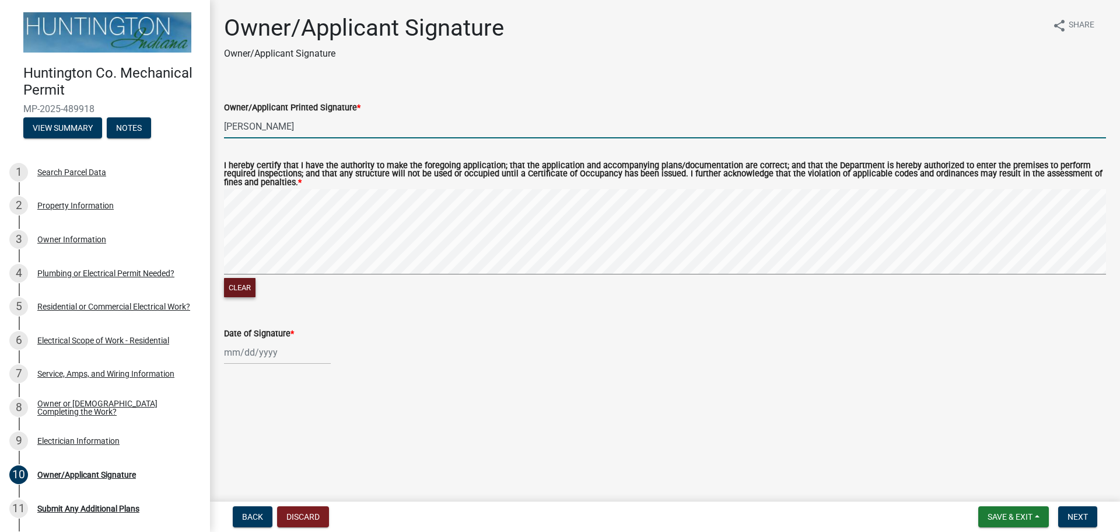
type input "Donald L Alfeld"
click at [234, 291] on button "Clear" at bounding box center [240, 287] width 32 height 19
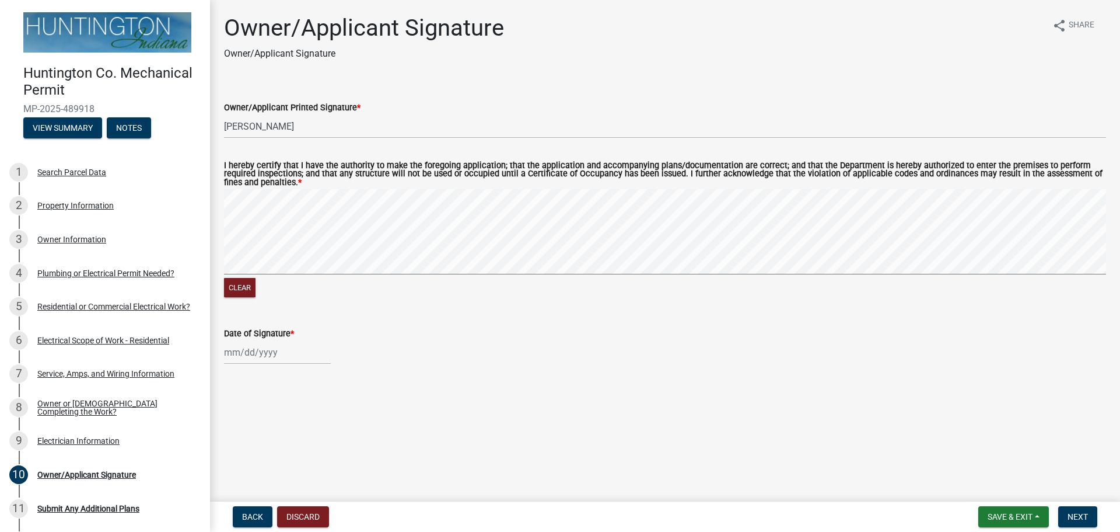
click at [280, 351] on div at bounding box center [277, 352] width 107 height 24
select select "10"
select select "2025"
click at [273, 260] on div "8" at bounding box center [273, 252] width 19 height 19
type input "[DATE]"
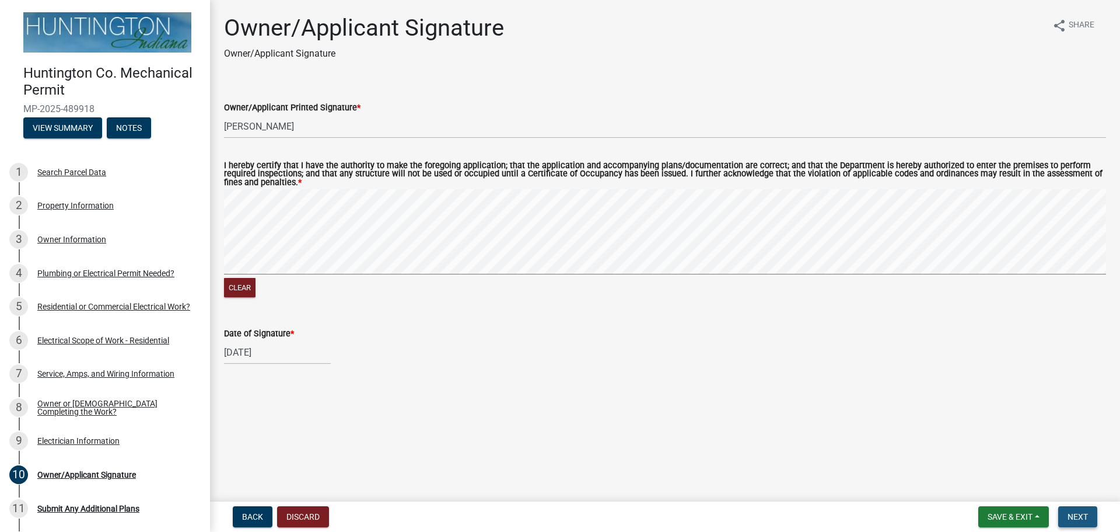
click at [1068, 511] on button "Next" at bounding box center [1078, 516] width 39 height 21
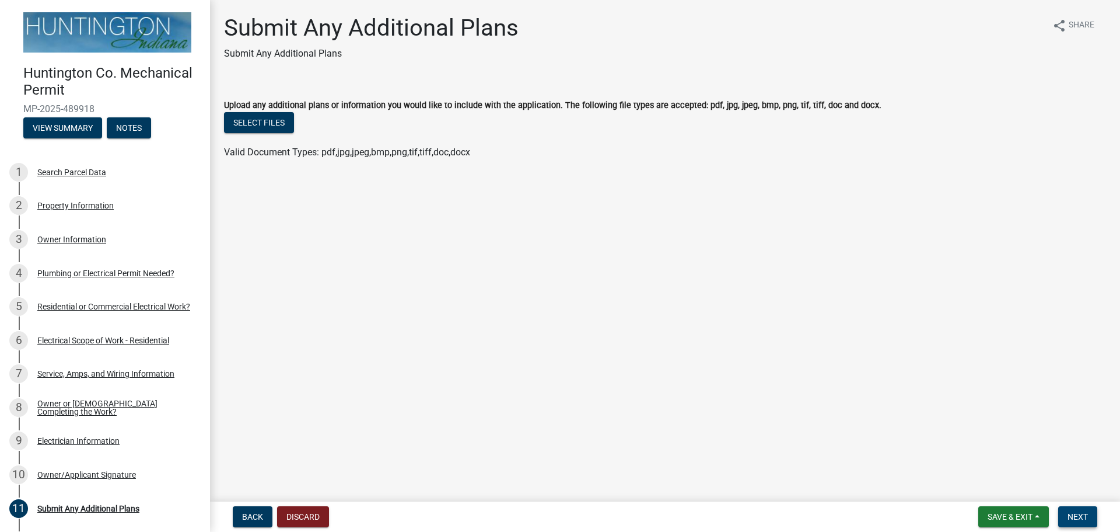
click at [1080, 513] on span "Next" at bounding box center [1078, 516] width 20 height 9
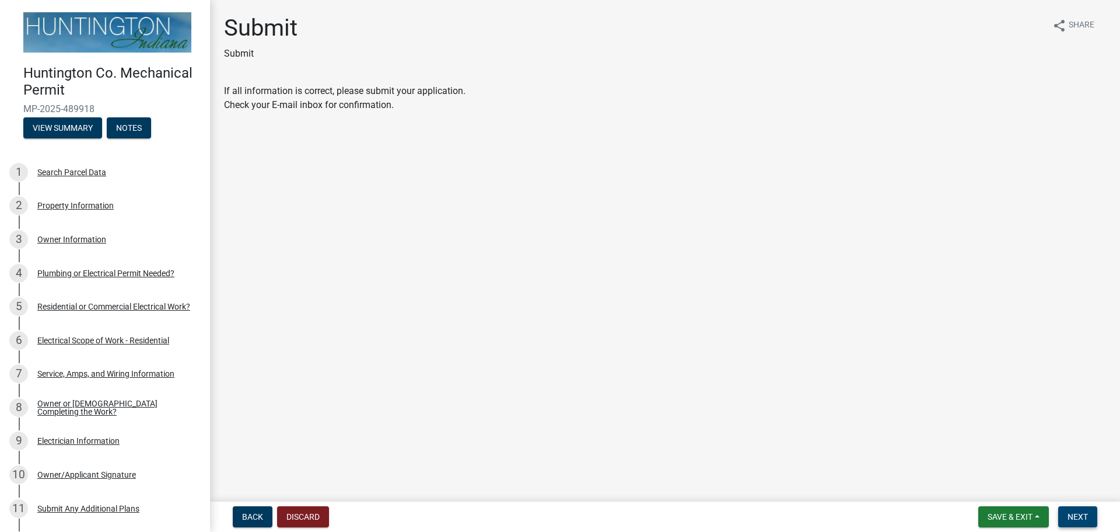
click at [1072, 514] on span "Next" at bounding box center [1078, 516] width 20 height 9
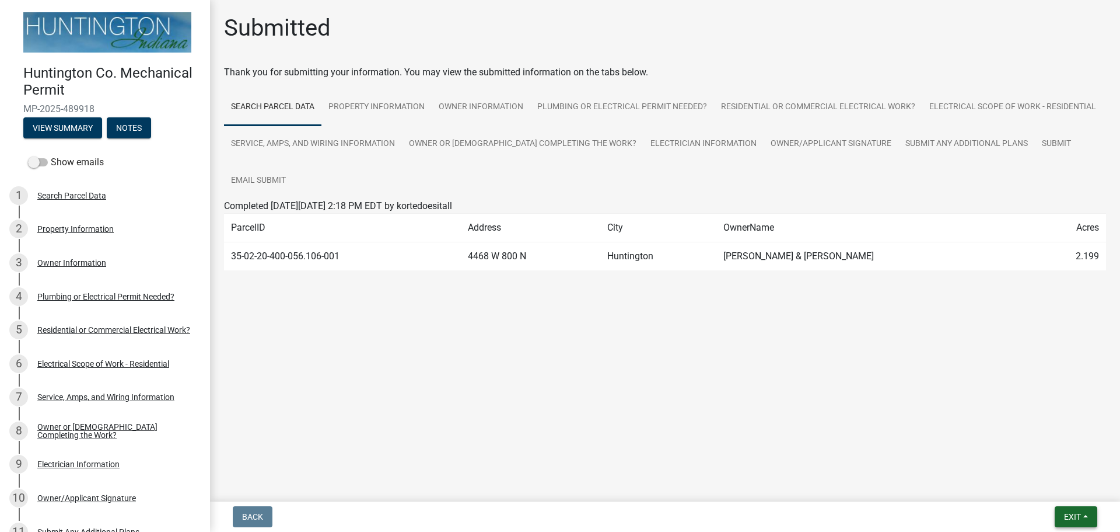
click at [1076, 516] on span "Exit" at bounding box center [1072, 516] width 17 height 9
click at [1054, 490] on button "Save & Exit" at bounding box center [1050, 486] width 93 height 28
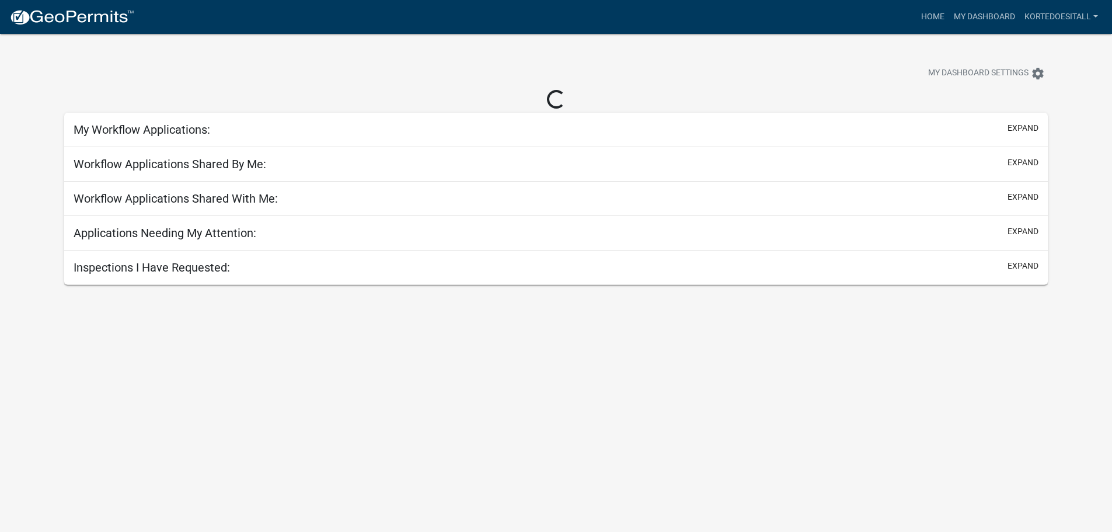
select select "2: 50"
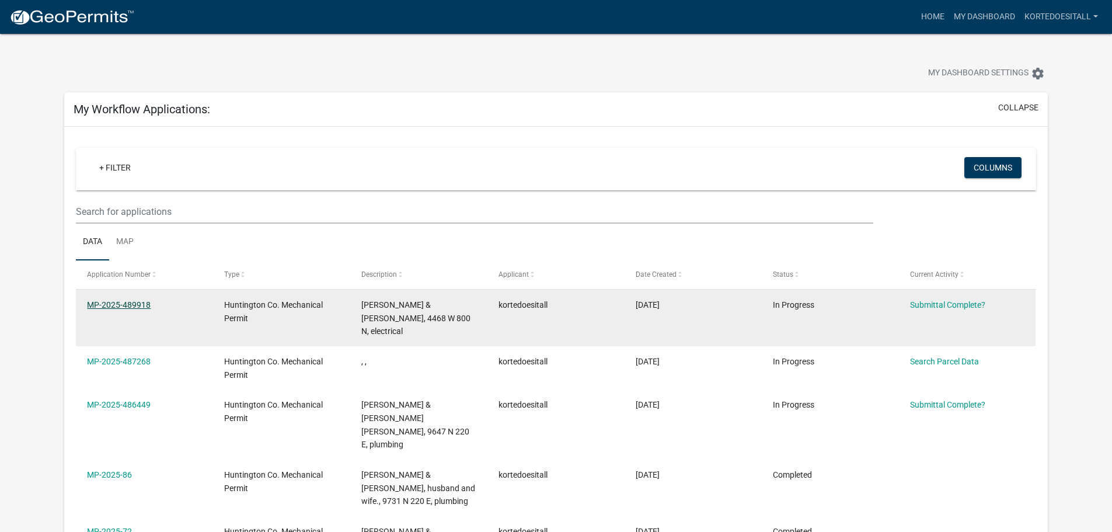
click at [97, 307] on link "MP-2025-489918" at bounding box center [119, 304] width 64 height 9
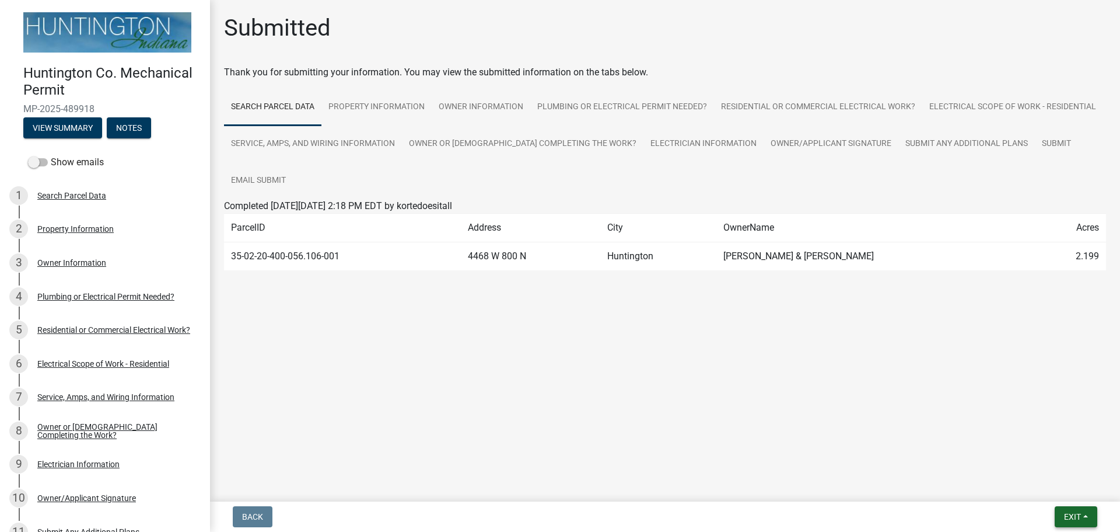
click at [1068, 522] on button "Exit" at bounding box center [1076, 516] width 43 height 21
click at [1042, 488] on button "Save & Exit" at bounding box center [1050, 486] width 93 height 28
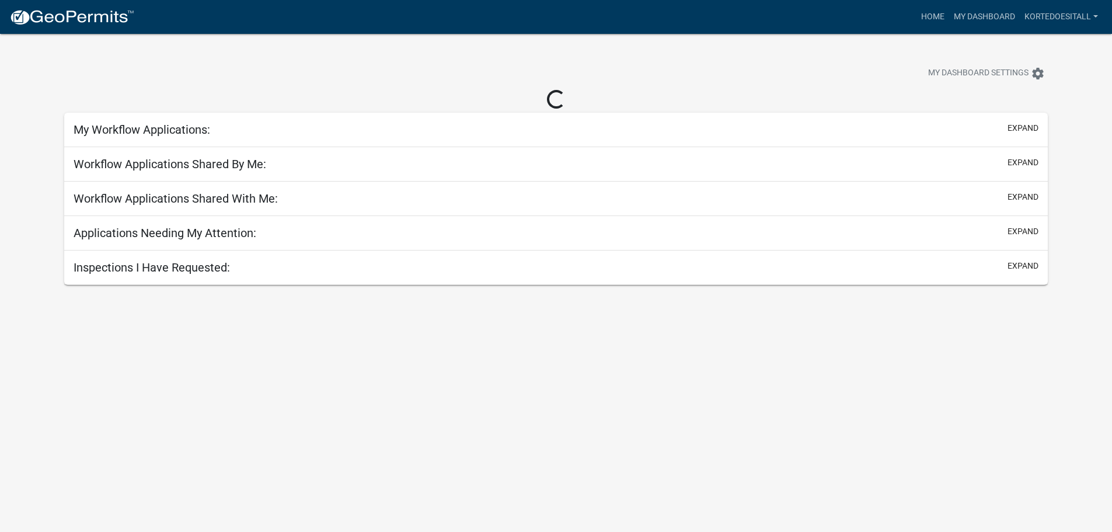
select select "2: 50"
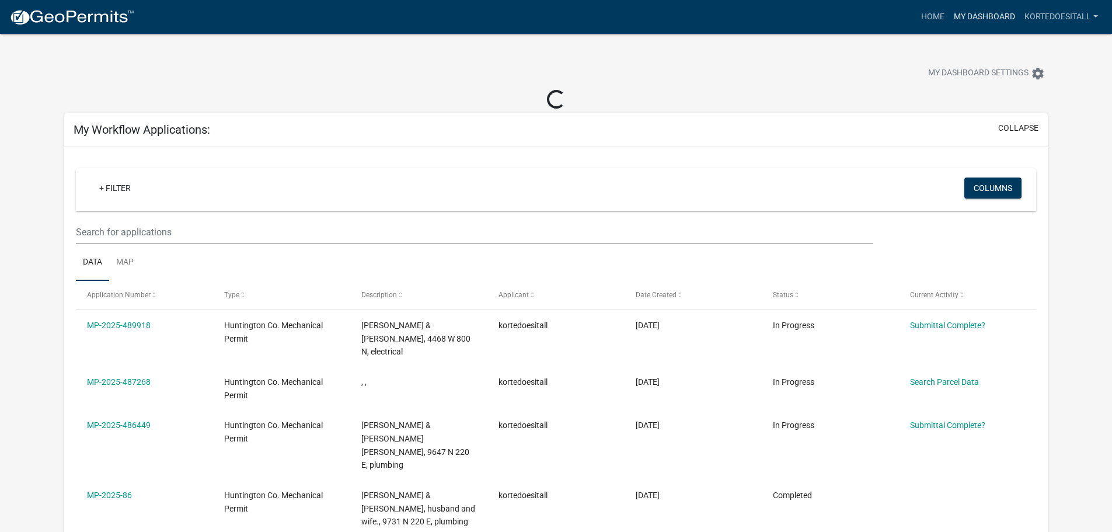
click at [983, 18] on link "My Dashboard" at bounding box center [984, 17] width 71 height 22
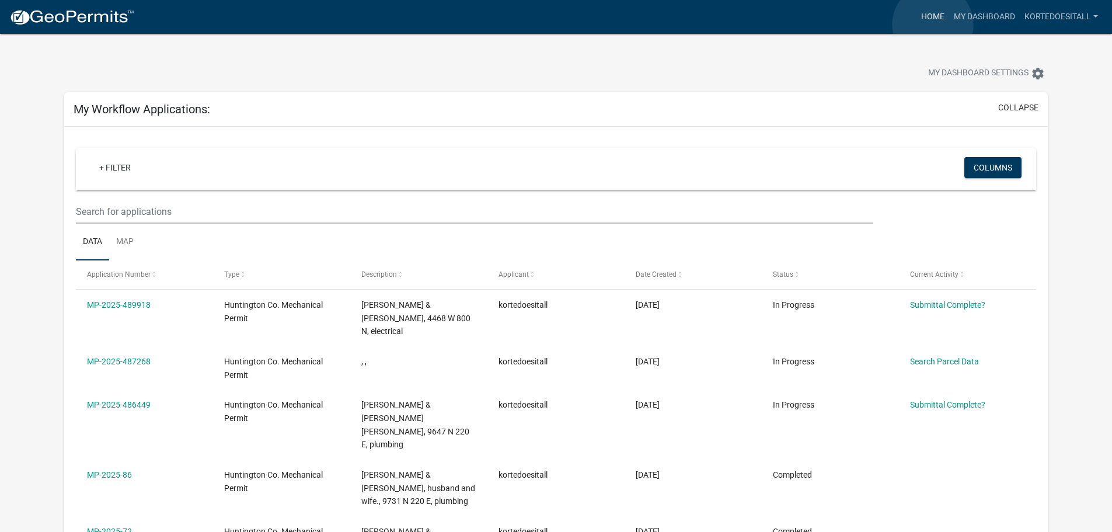
click at [933, 24] on link "Home" at bounding box center [932, 17] width 33 height 22
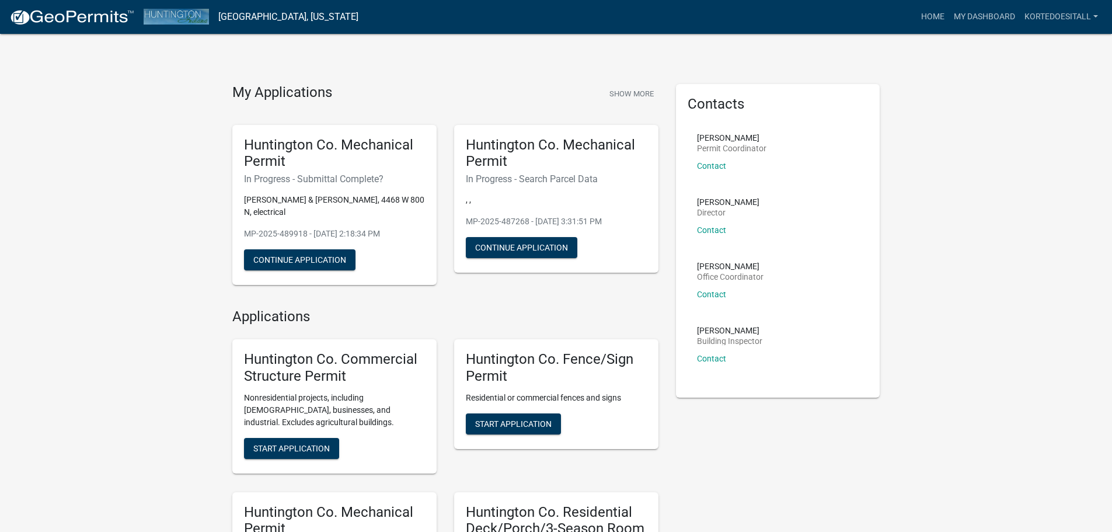
click at [391, 259] on div "Huntington Co. Mechanical Permit In Progress - Submittal Complete? BOYD, MARK D…" at bounding box center [334, 205] width 204 height 160
click at [374, 165] on h5 "Huntington Co. Mechanical Permit" at bounding box center [334, 154] width 181 height 34
click at [309, 263] on button "Continue Application" at bounding box center [299, 259] width 111 height 21
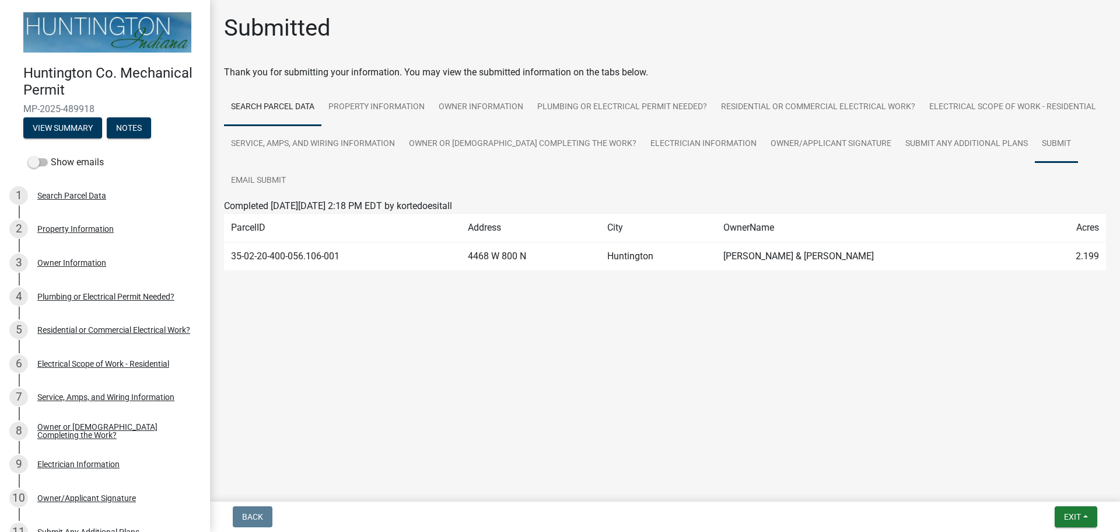
click at [1035, 148] on link "Submit" at bounding box center [1056, 143] width 43 height 37
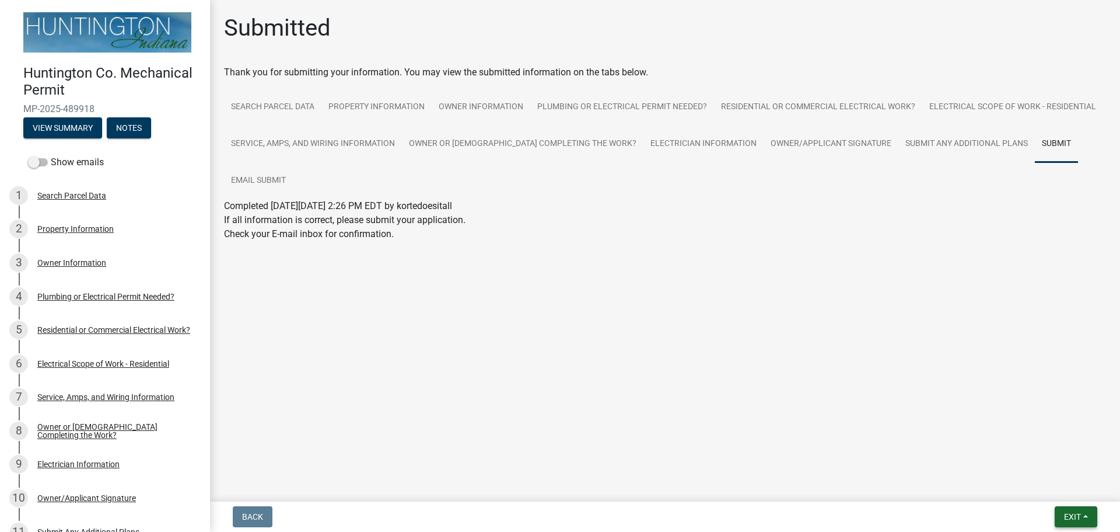
click at [1078, 510] on button "Exit" at bounding box center [1076, 516] width 43 height 21
click at [1050, 491] on button "Save & Exit" at bounding box center [1050, 486] width 93 height 28
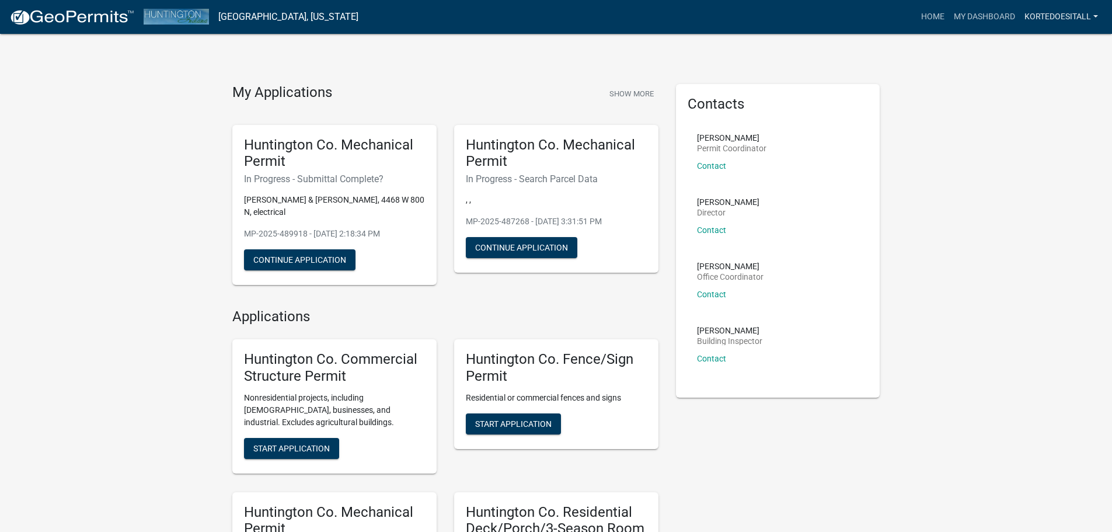
click at [1047, 16] on link "kortedoesitall" at bounding box center [1060, 17] width 83 height 22
click at [1044, 42] on link "Account" at bounding box center [1055, 48] width 93 height 28
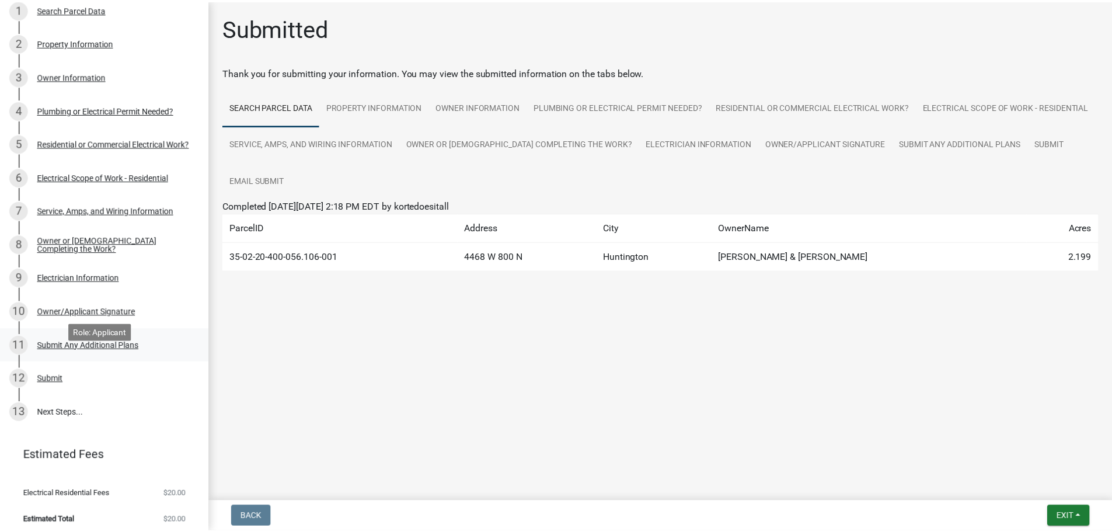
scroll to position [190, 0]
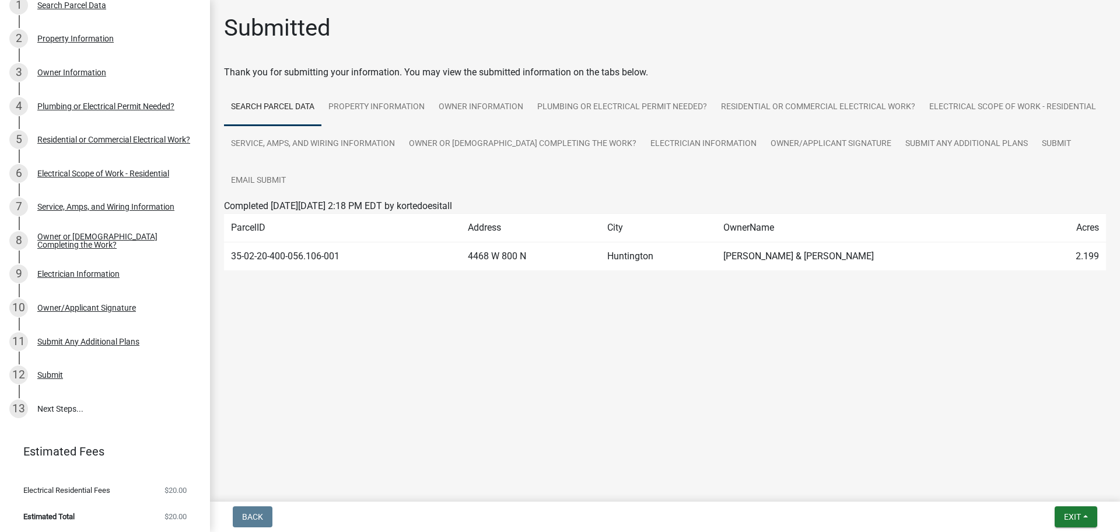
click at [98, 516] on li "Estimated Total $20.00" at bounding box center [105, 516] width 210 height 26
click at [1060, 516] on button "Exit" at bounding box center [1076, 516] width 43 height 21
drag, startPoint x: 1052, startPoint y: 488, endPoint x: 1038, endPoint y: 484, distance: 15.1
click at [1051, 487] on button "Save & Exit" at bounding box center [1050, 486] width 93 height 28
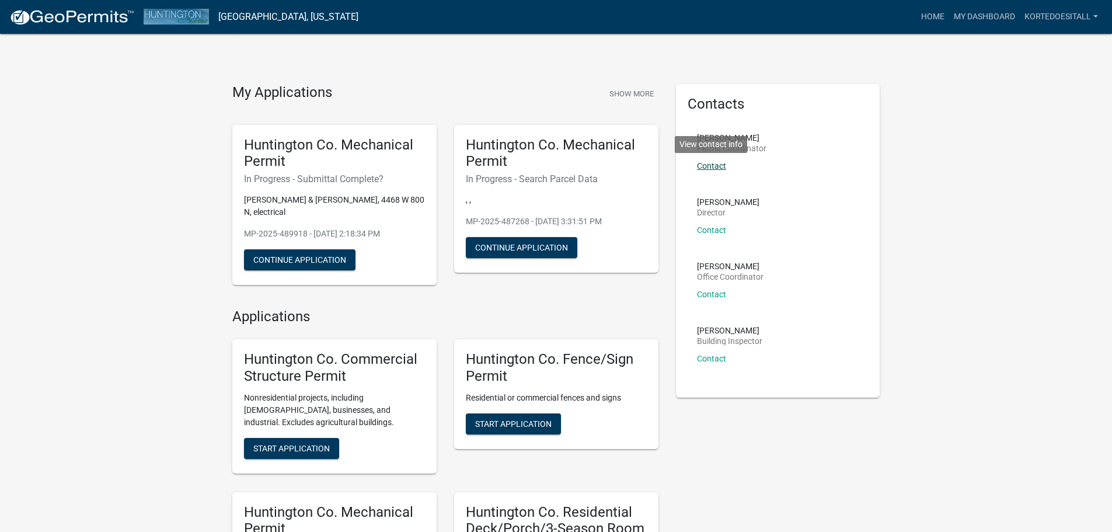
click at [714, 166] on link "Contact" at bounding box center [711, 165] width 29 height 9
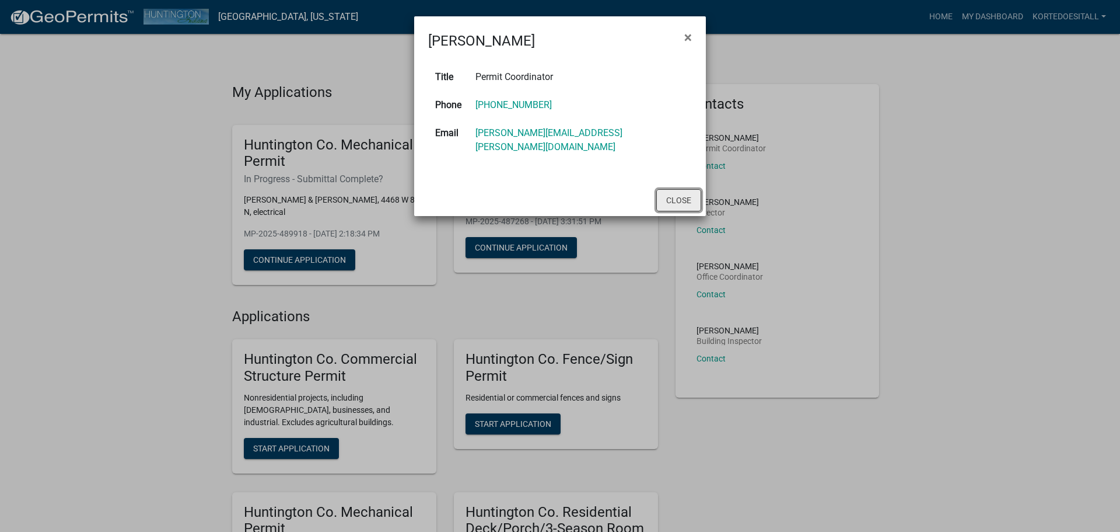
click at [676, 189] on button "Close" at bounding box center [679, 200] width 45 height 22
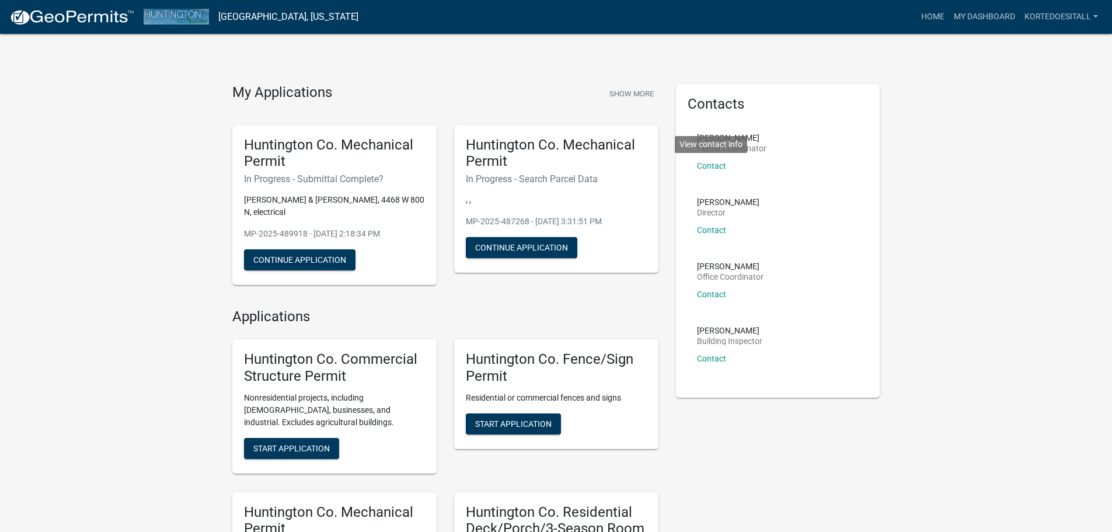
click at [992, 239] on div "My Applications Show More Huntington Co. Mechanical Permit In Progress - Submit…" at bounding box center [556, 465] width 1112 height 930
click at [1034, 13] on link "kortedoesitall" at bounding box center [1060, 17] width 83 height 22
click at [1029, 47] on link "Account" at bounding box center [1055, 48] width 93 height 28
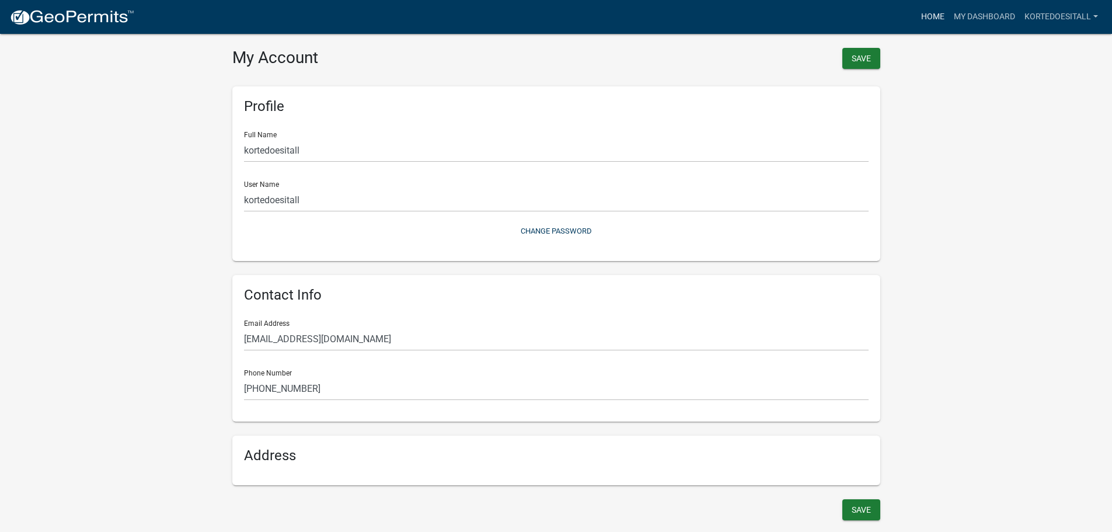
click at [928, 19] on link "Home" at bounding box center [932, 17] width 33 height 22
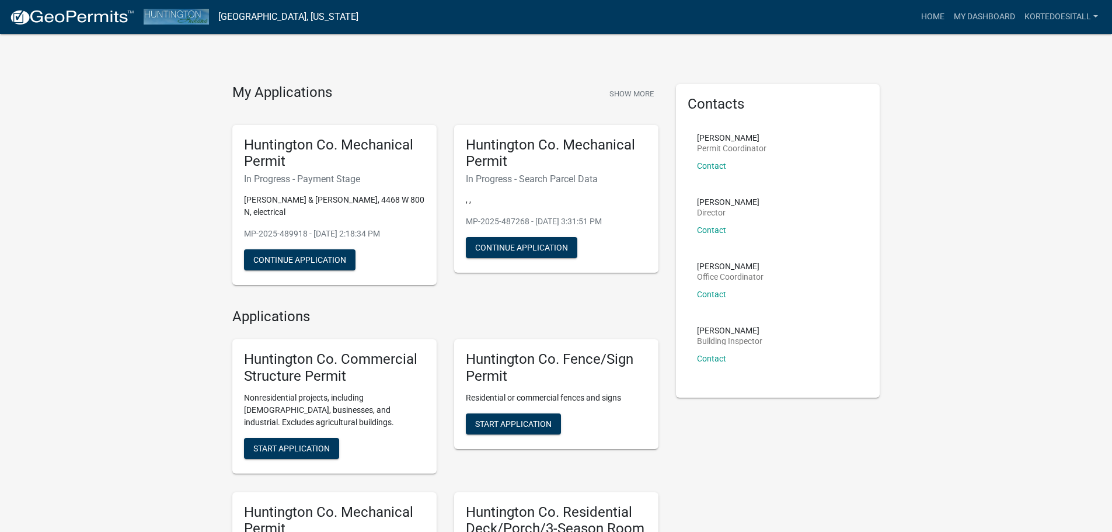
click at [321, 180] on h6 "In Progress - Payment Stage" at bounding box center [334, 178] width 181 height 11
click at [303, 259] on button "Continue Application" at bounding box center [299, 259] width 111 height 21
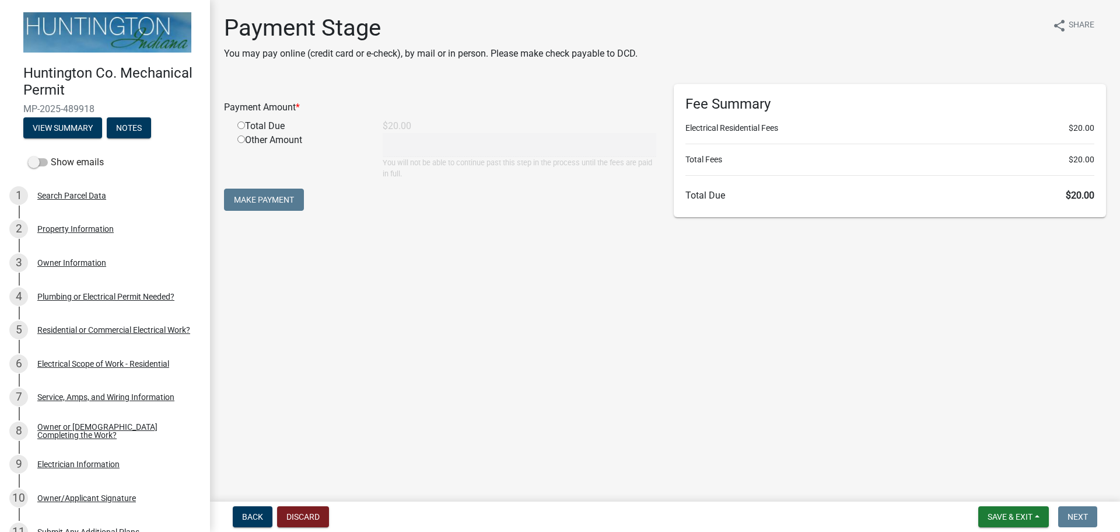
click at [243, 125] on input "radio" at bounding box center [242, 125] width 8 height 8
radio input "true"
type input "20"
click at [263, 196] on button "Make Payment" at bounding box center [264, 199] width 80 height 22
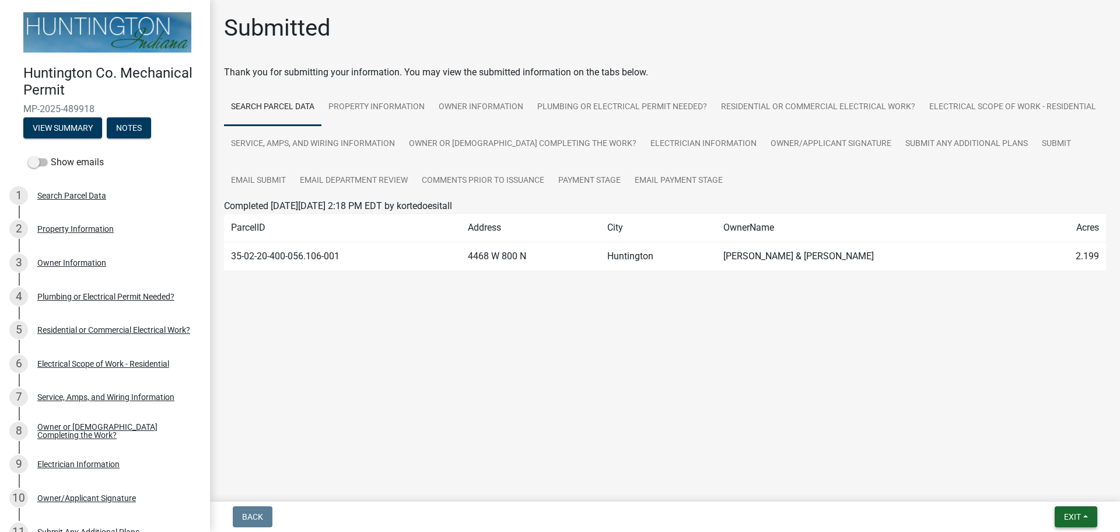
click at [1072, 515] on span "Exit" at bounding box center [1072, 516] width 17 height 9
drag, startPoint x: 1061, startPoint y: 497, endPoint x: 1057, endPoint y: 492, distance: 6.7
click at [1060, 497] on button "Save & Exit" at bounding box center [1050, 486] width 93 height 28
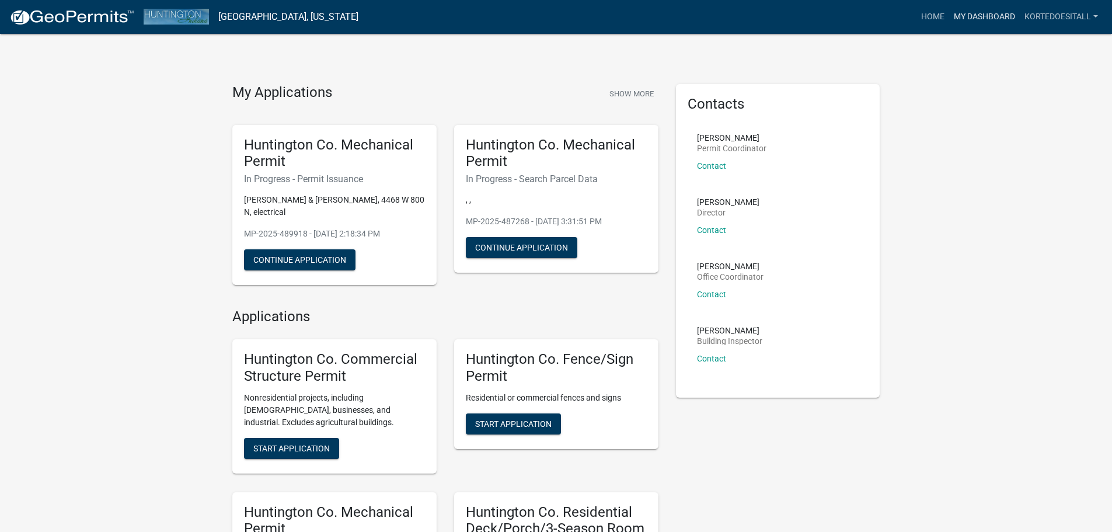
click at [974, 18] on link "My Dashboard" at bounding box center [984, 17] width 71 height 22
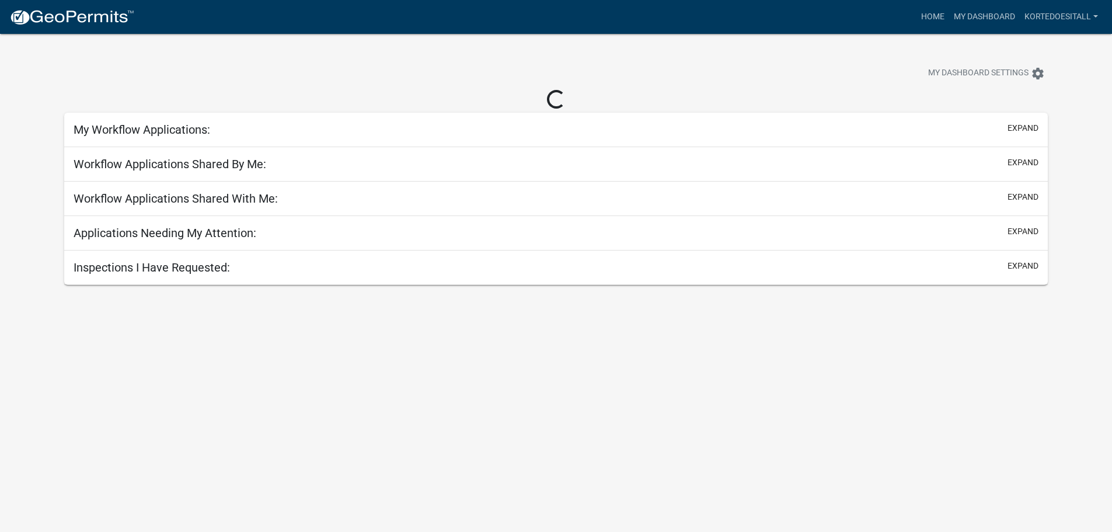
select select "2: 50"
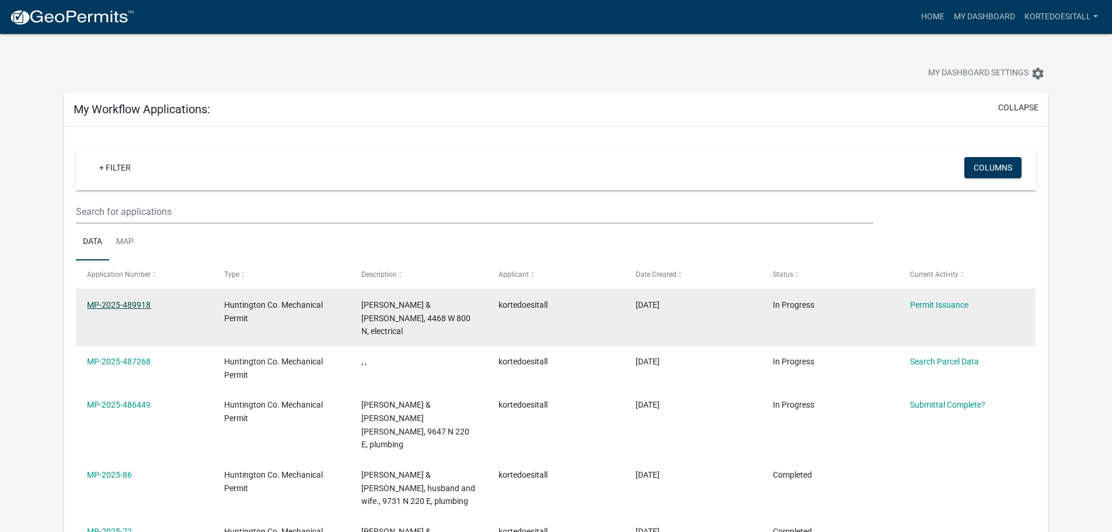
drag, startPoint x: 151, startPoint y: 305, endPoint x: 88, endPoint y: 309, distance: 62.6
click at [88, 309] on div "MP-2025-489918" at bounding box center [144, 304] width 114 height 13
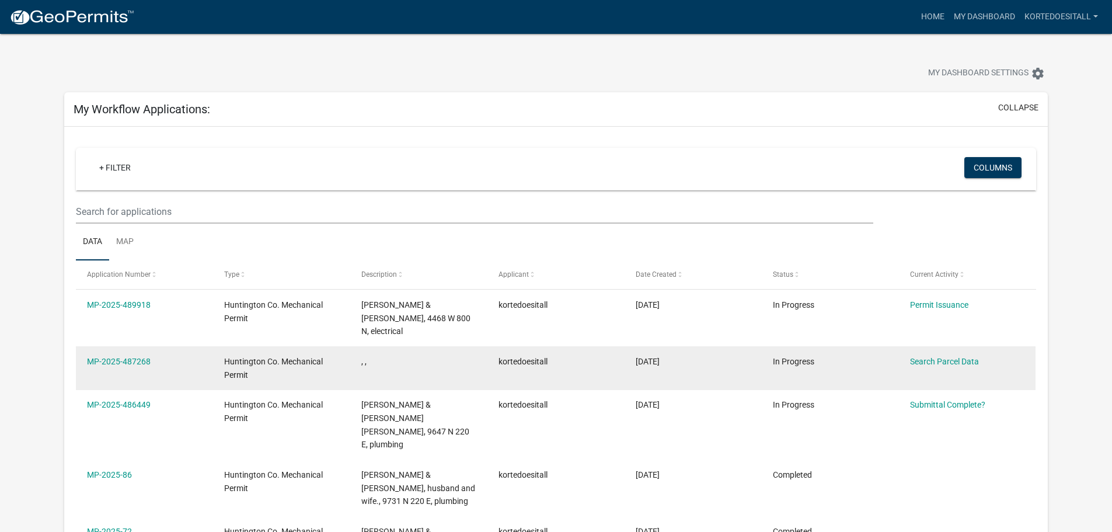
copy link "MP-2025-489918"
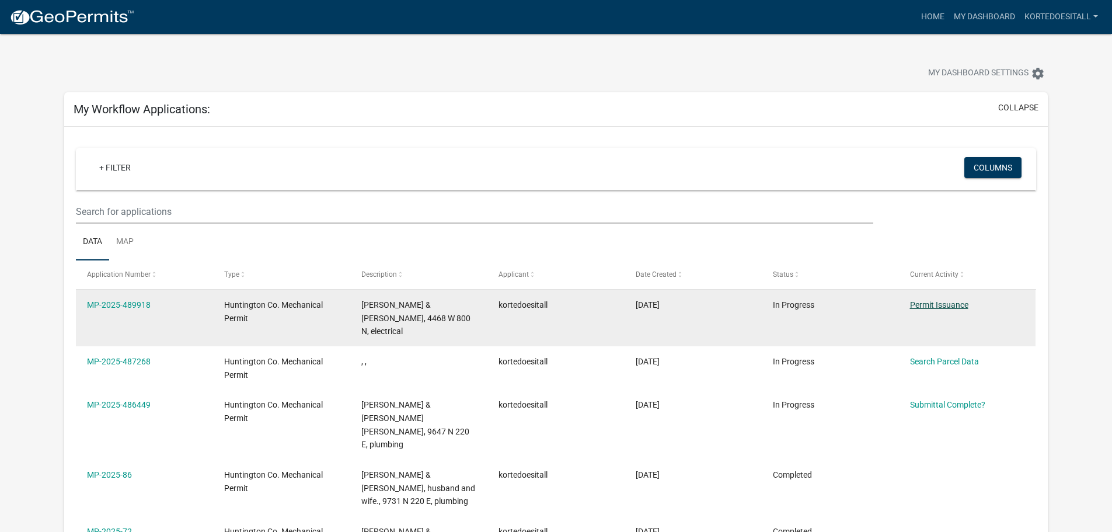
click at [949, 303] on link "Permit Issuance" at bounding box center [939, 304] width 58 height 9
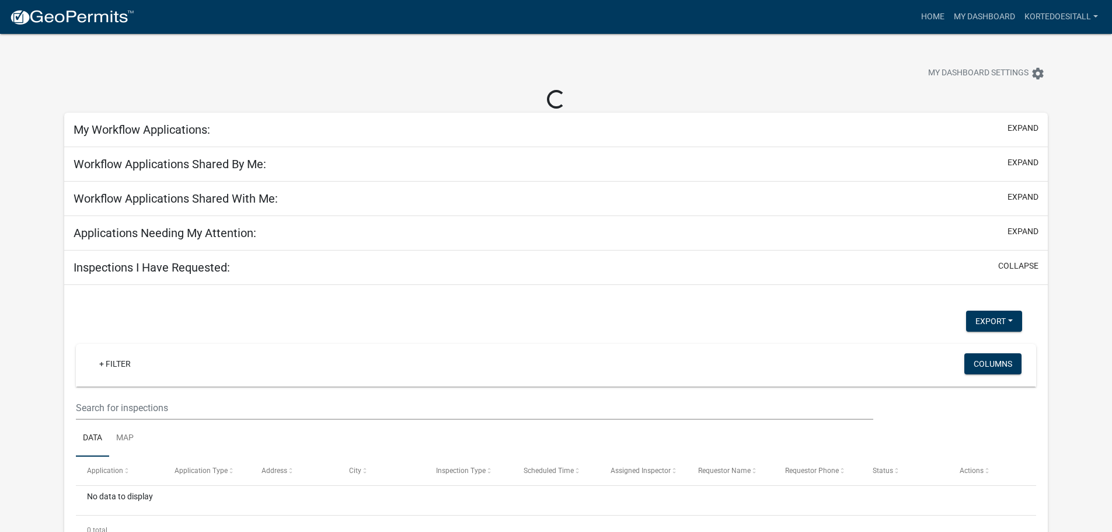
select select "2: 50"
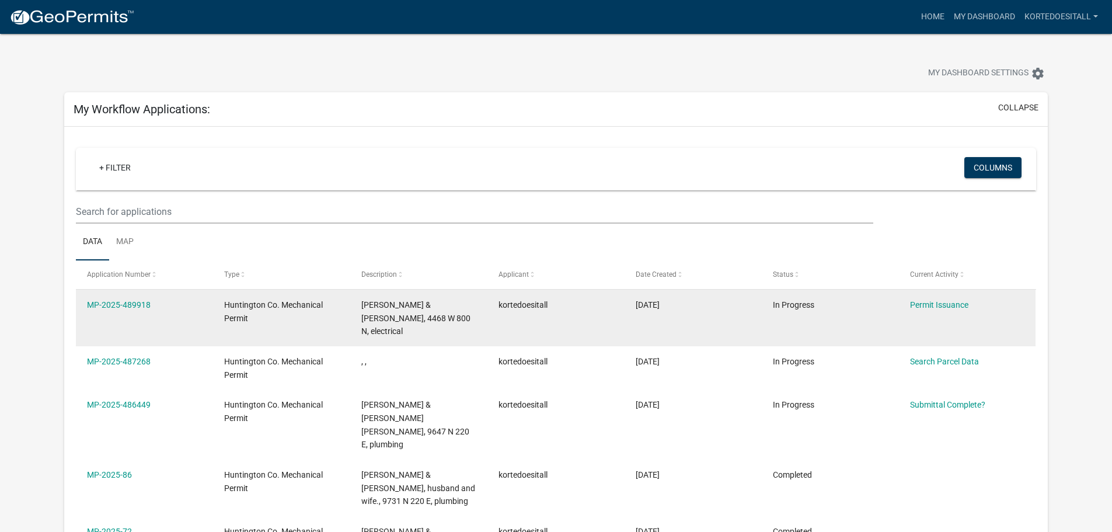
drag, startPoint x: 166, startPoint y: 305, endPoint x: 84, endPoint y: 311, distance: 82.5
click at [84, 311] on datatable-body-cell "MP-2025-489918" at bounding box center [144, 317] width 137 height 57
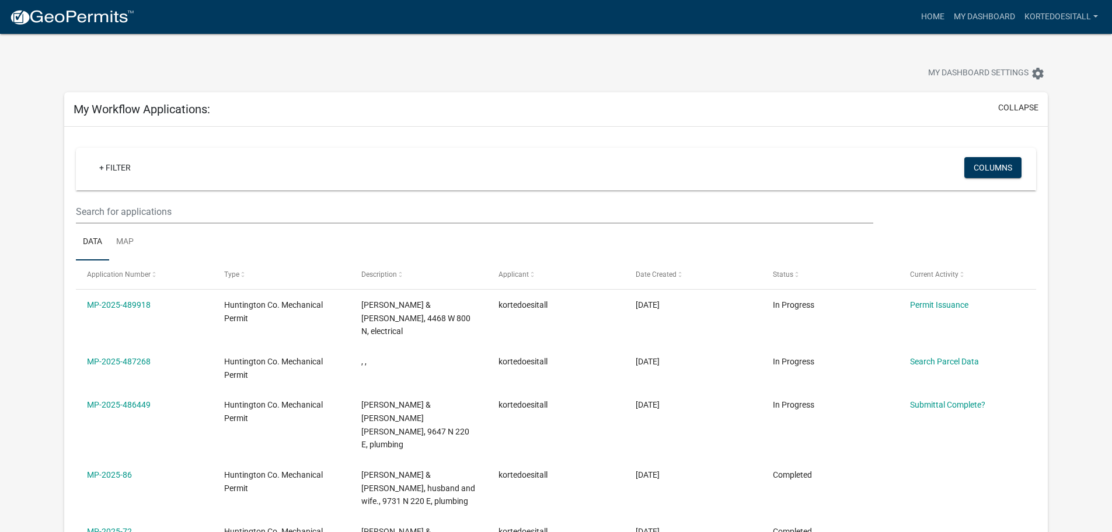
copy link "MP-2025-489918"
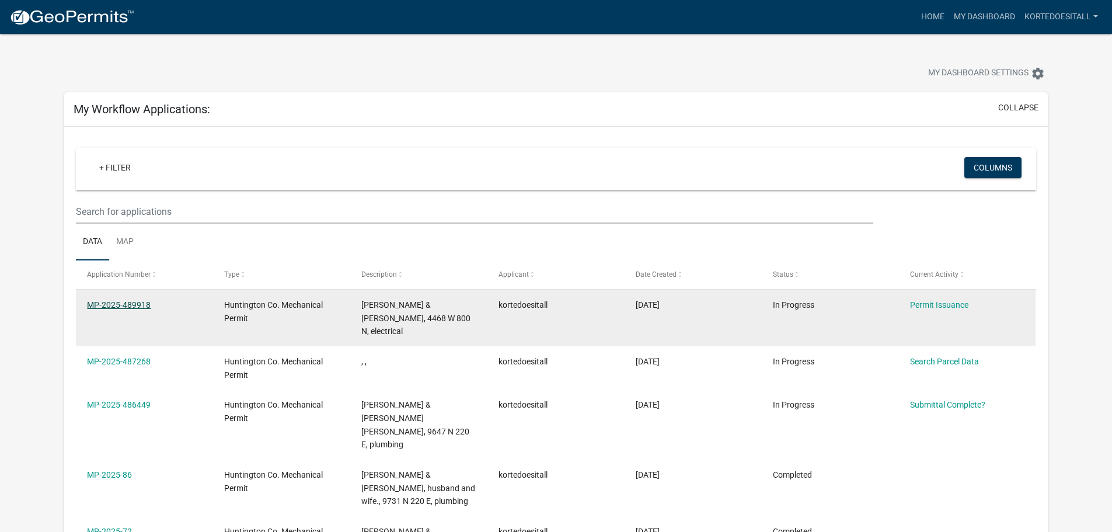
click at [123, 300] on link "MP-2025-489918" at bounding box center [119, 304] width 64 height 9
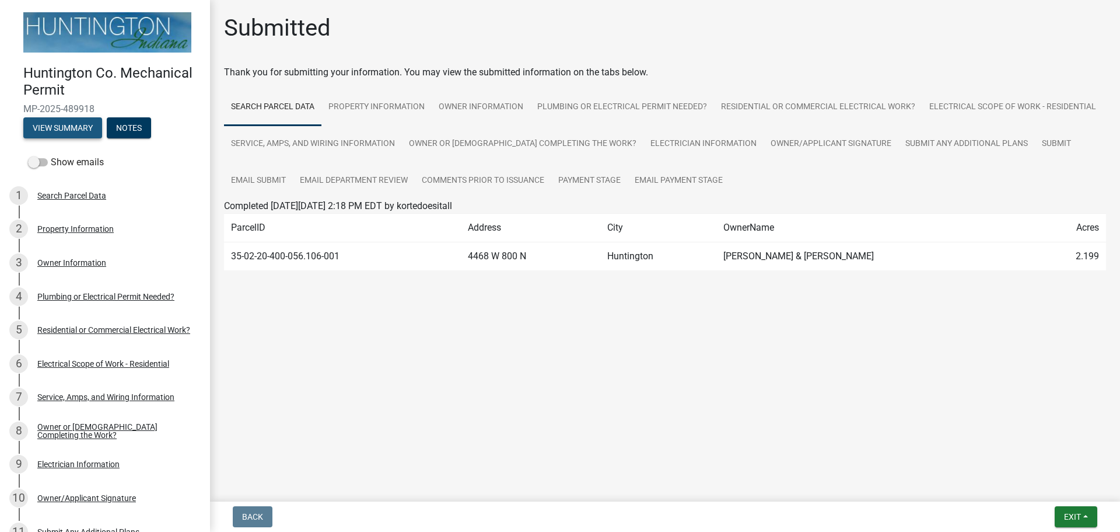
click at [68, 128] on button "View Summary" at bounding box center [62, 127] width 79 height 21
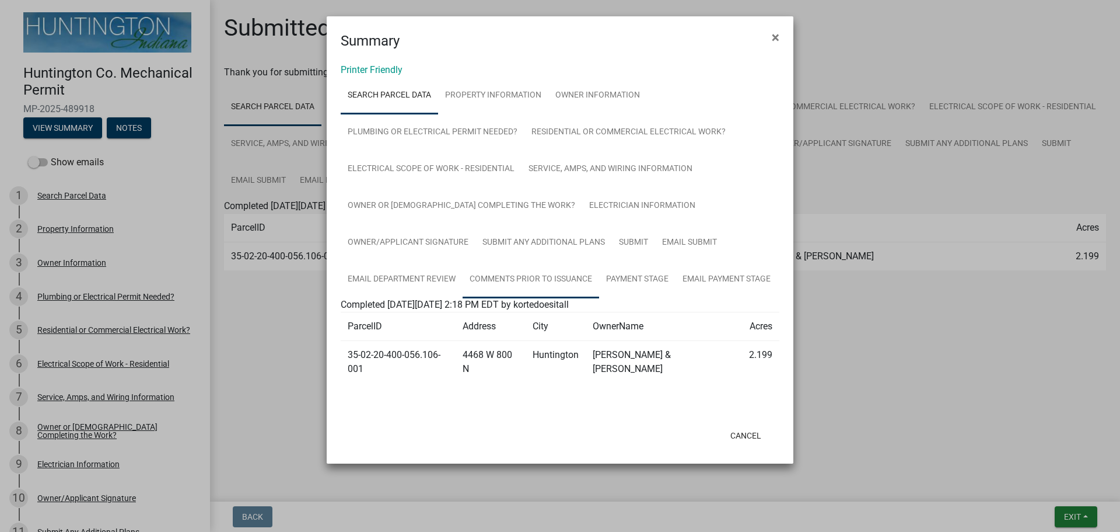
click at [535, 279] on link "Comments Prior to Issuance" at bounding box center [531, 279] width 137 height 37
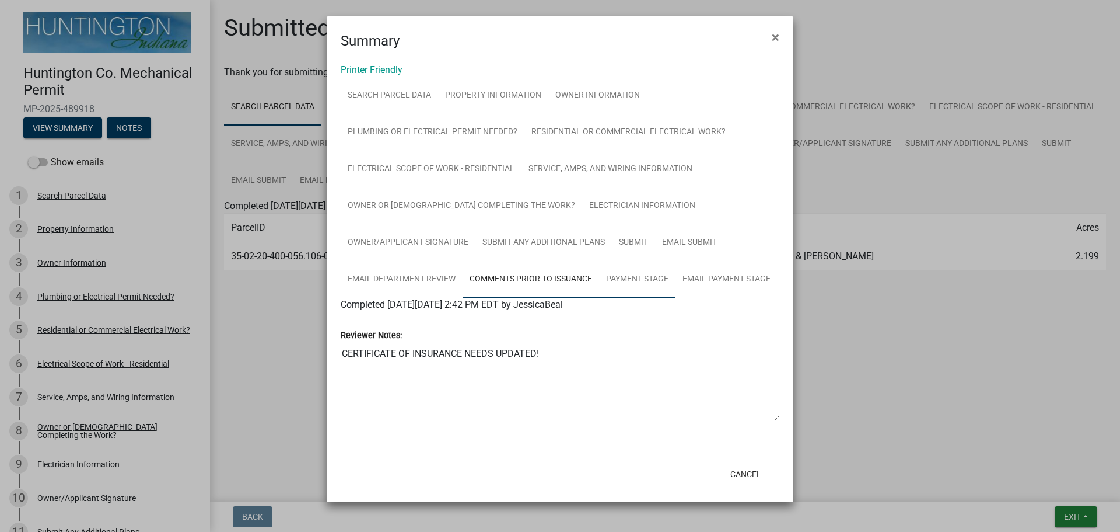
click at [635, 278] on link "Payment Stage" at bounding box center [637, 279] width 76 height 37
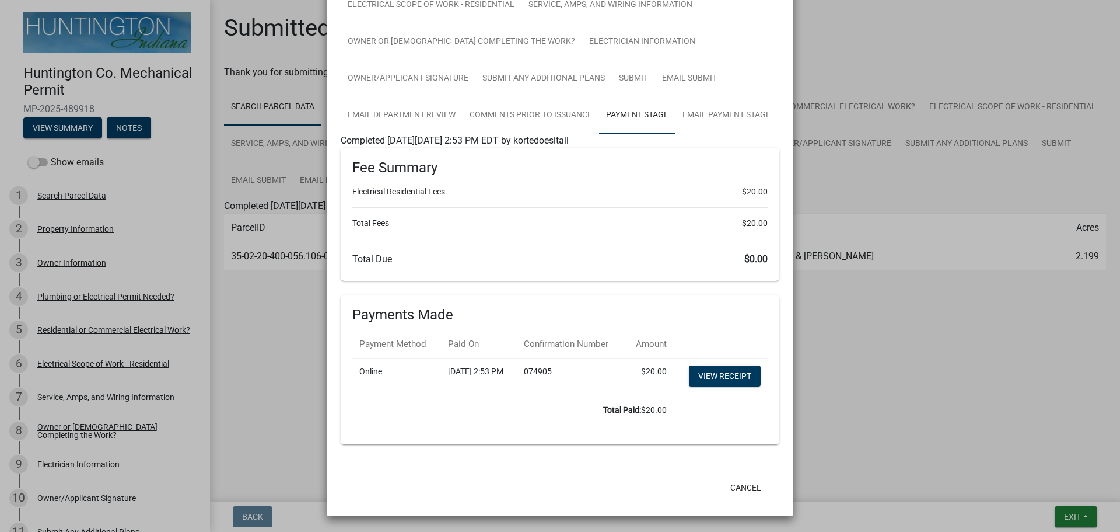
scroll to position [201, 0]
click at [720, 378] on link "View receipt" at bounding box center [725, 375] width 72 height 21
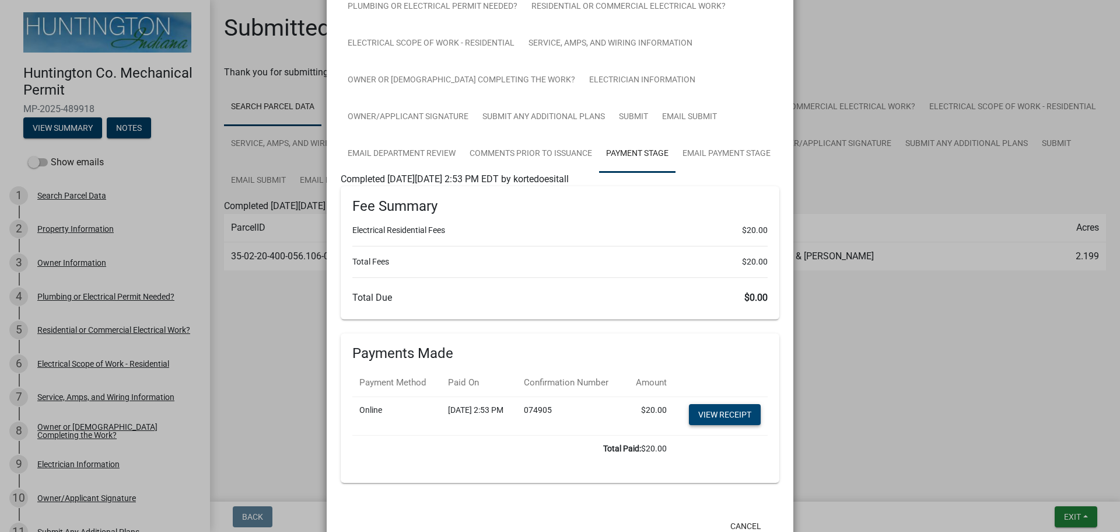
scroll to position [0, 0]
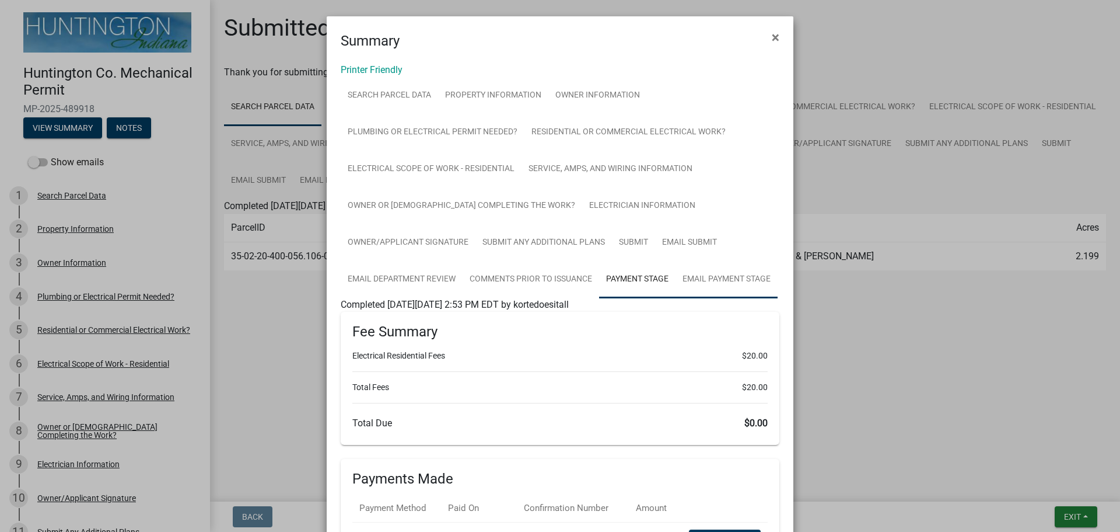
click at [676, 298] on link "Email Payment Stage" at bounding box center [727, 279] width 102 height 37
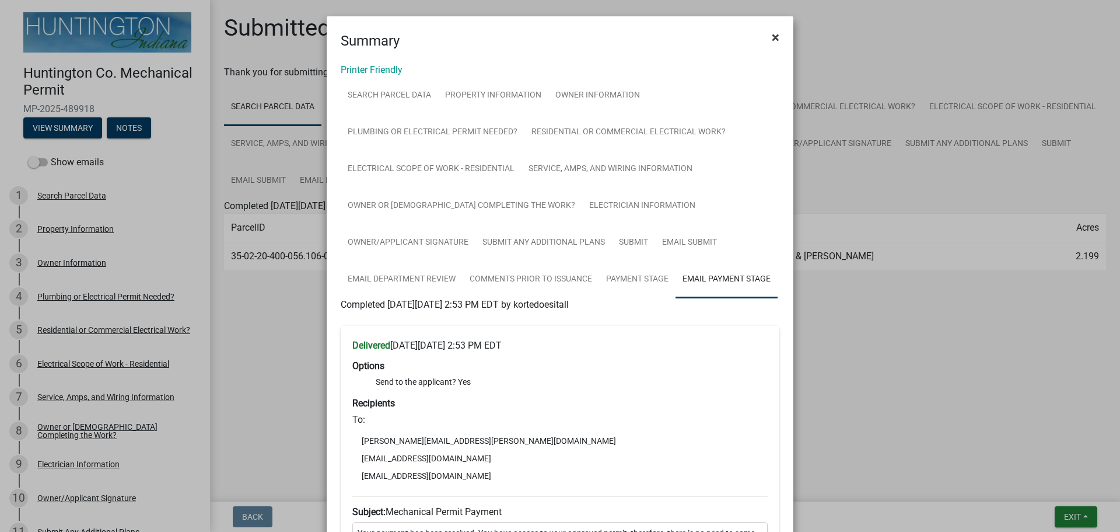
click at [766, 36] on button "×" at bounding box center [776, 37] width 26 height 33
